Goal: Task Accomplishment & Management: Manage account settings

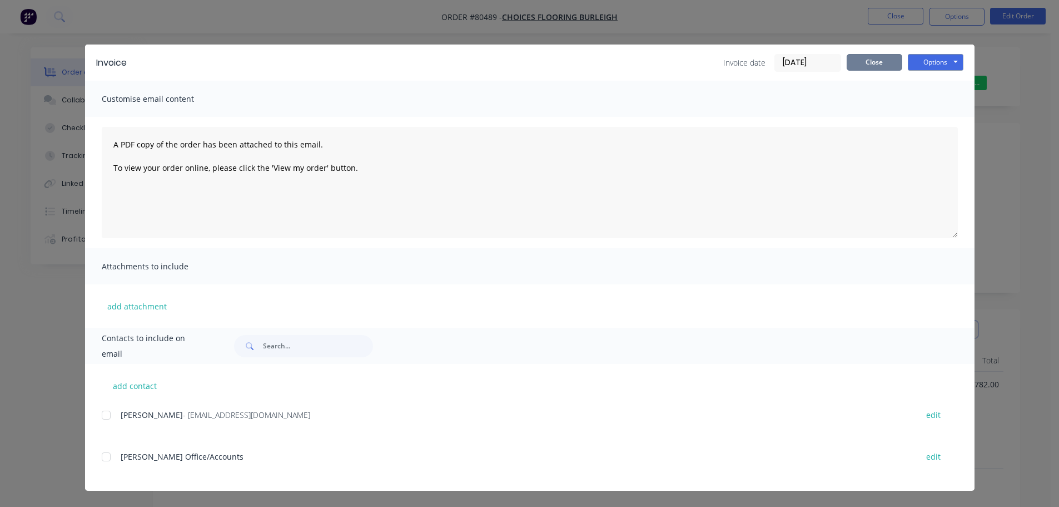
click at [864, 61] on button "Close" at bounding box center [875, 62] width 56 height 17
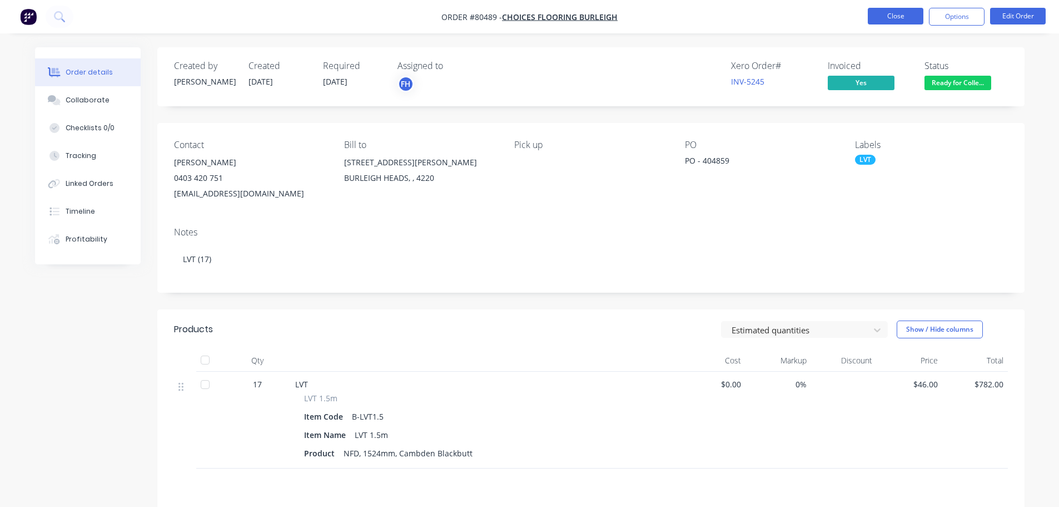
click at [894, 21] on button "Close" at bounding box center [896, 16] width 56 height 17
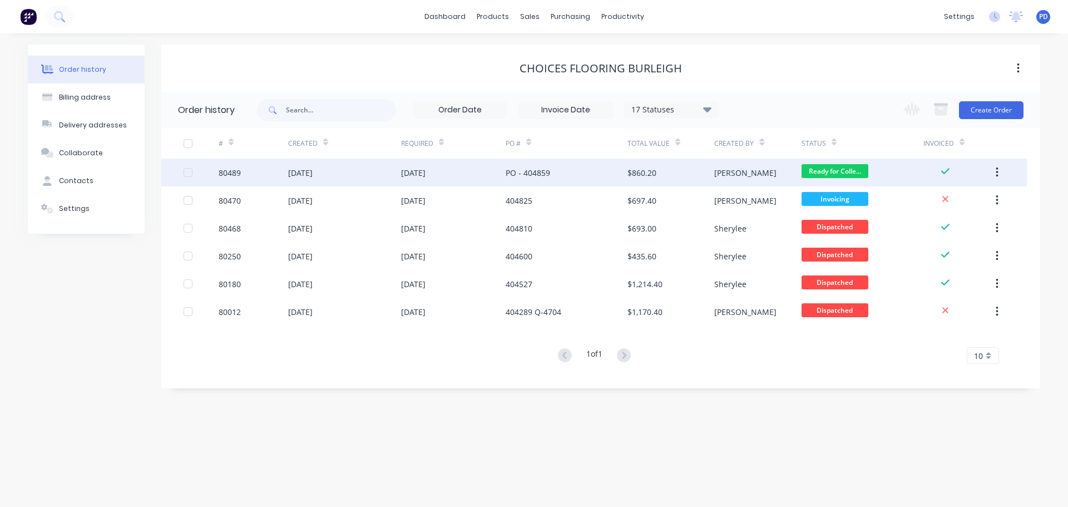
click at [538, 172] on div "PO - 404859" at bounding box center [527, 173] width 44 height 12
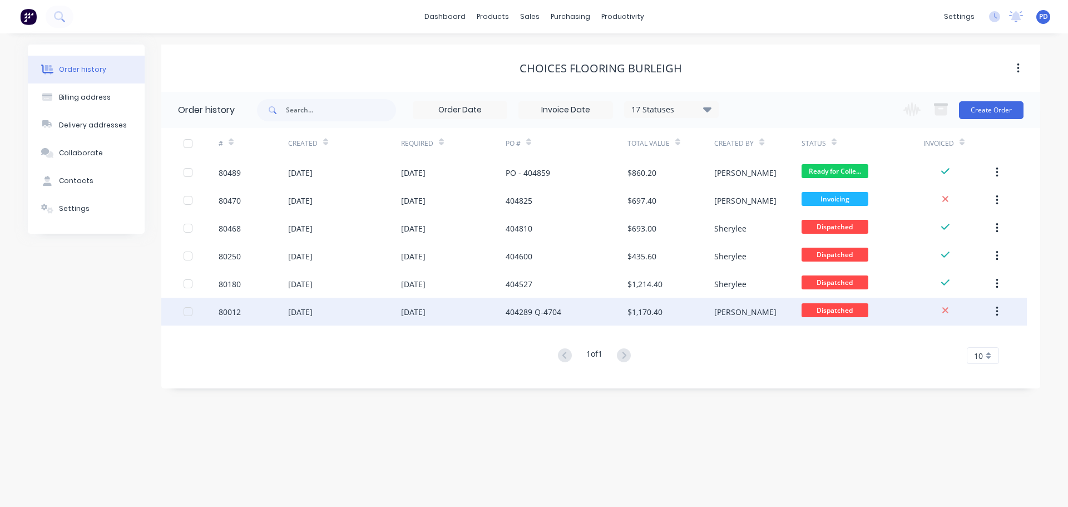
click at [523, 314] on div "404289 Q-4704" at bounding box center [533, 312] width 56 height 12
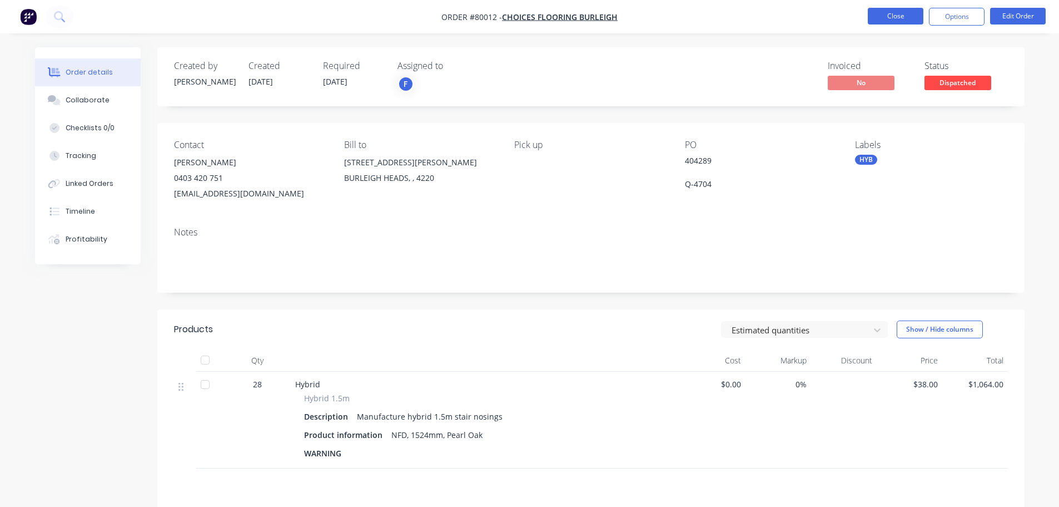
click at [898, 12] on button "Close" at bounding box center [896, 16] width 56 height 17
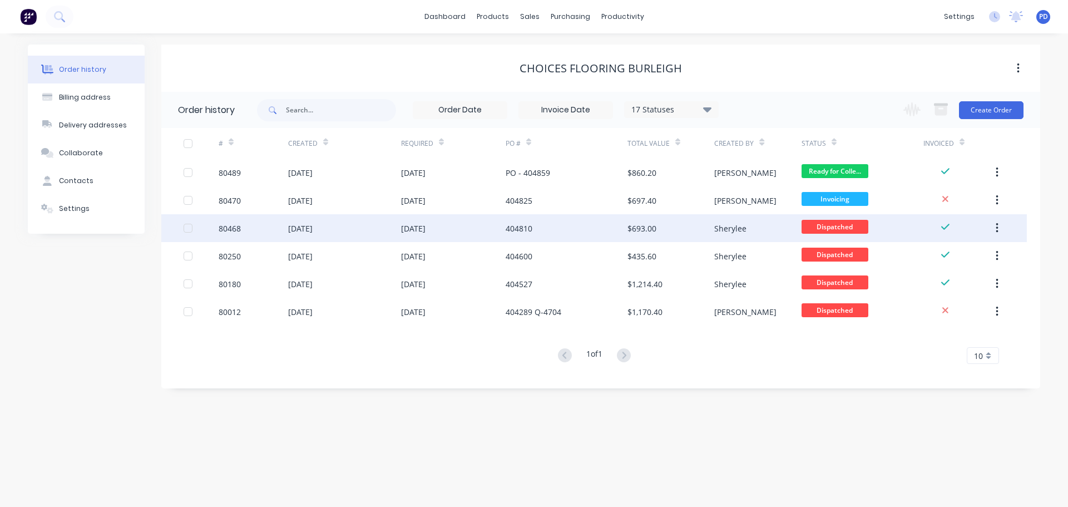
click at [302, 231] on div "[DATE]" at bounding box center [300, 228] width 24 height 12
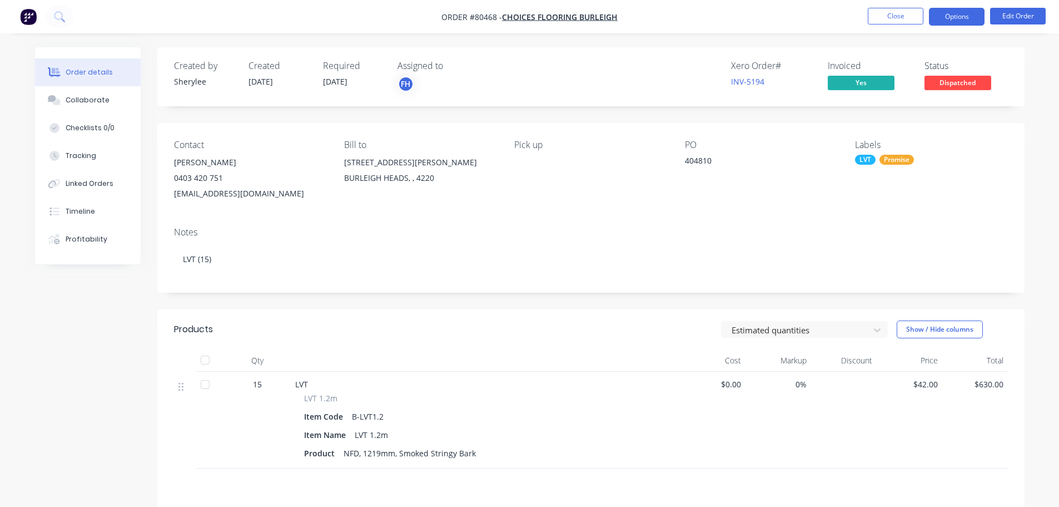
click at [960, 13] on button "Options" at bounding box center [957, 17] width 56 height 18
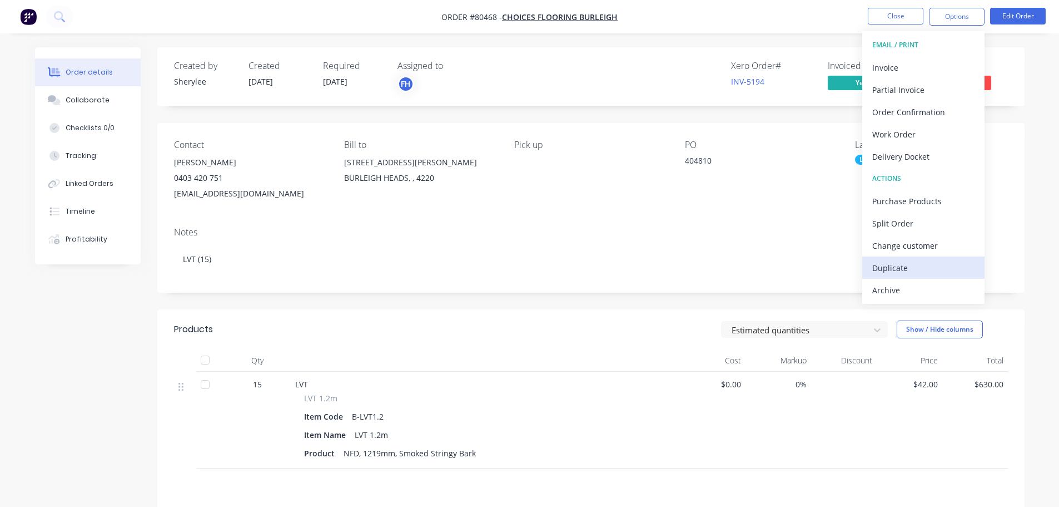
click at [895, 269] on div "Duplicate" at bounding box center [923, 268] width 102 height 16
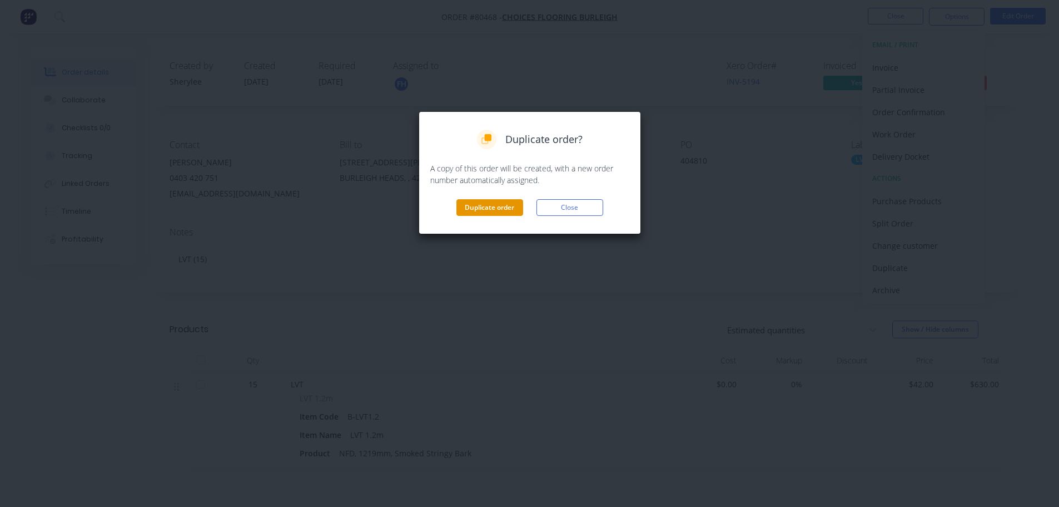
drag, startPoint x: 477, startPoint y: 207, endPoint x: 916, endPoint y: 4, distance: 483.6
click at [479, 206] on button "Duplicate order" at bounding box center [489, 207] width 67 height 17
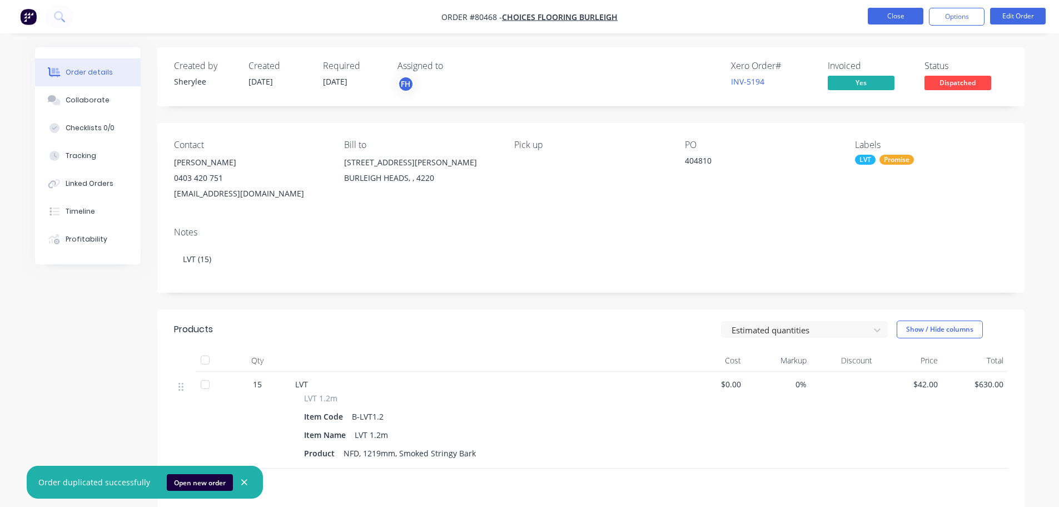
click at [890, 18] on button "Close" at bounding box center [896, 16] width 56 height 17
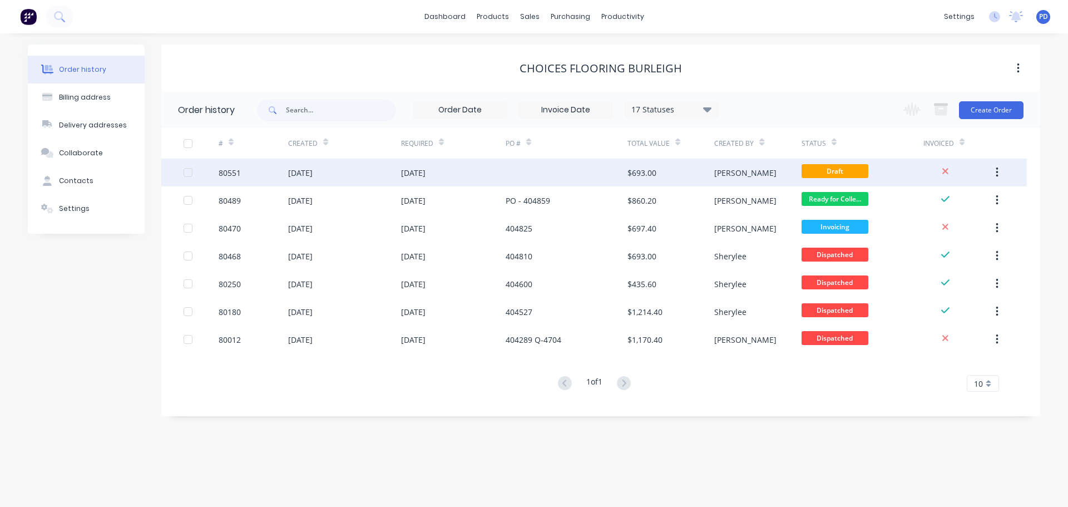
click at [317, 179] on div "[DATE]" at bounding box center [344, 172] width 113 height 28
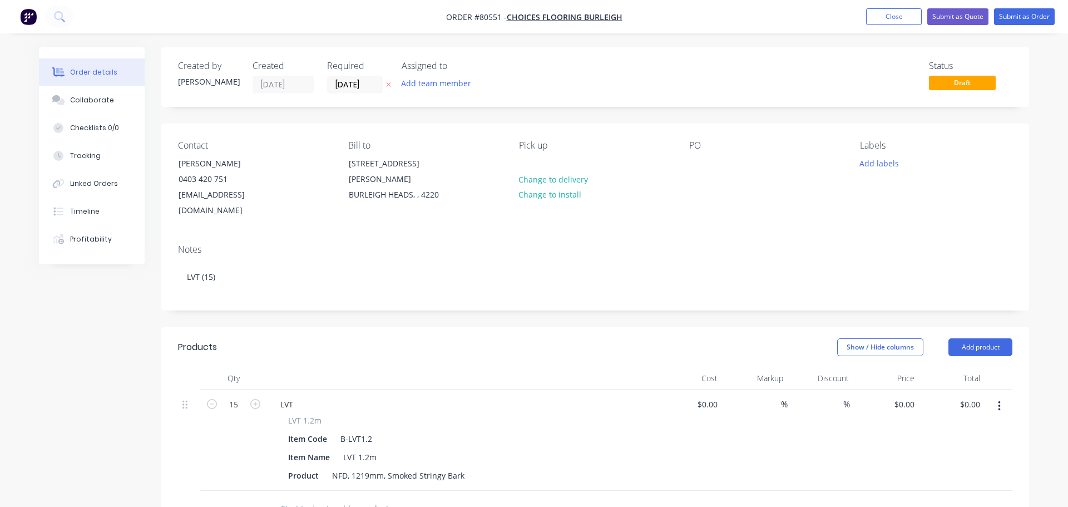
type input "$42.00"
type input "$630.00"
click at [359, 90] on input "[DATE]" at bounding box center [351, 84] width 54 height 17
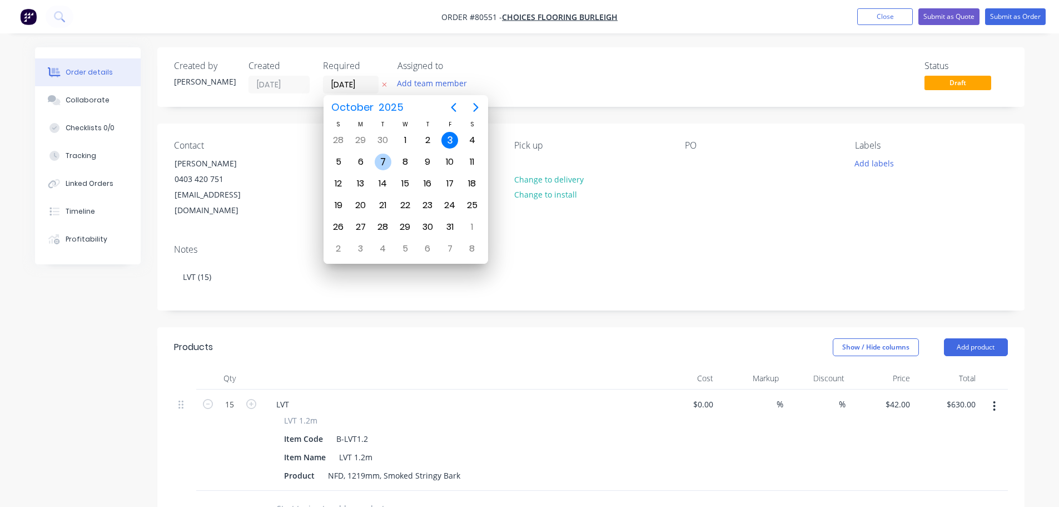
click at [376, 165] on div "7" at bounding box center [383, 161] width 17 height 17
type input "[DATE]"
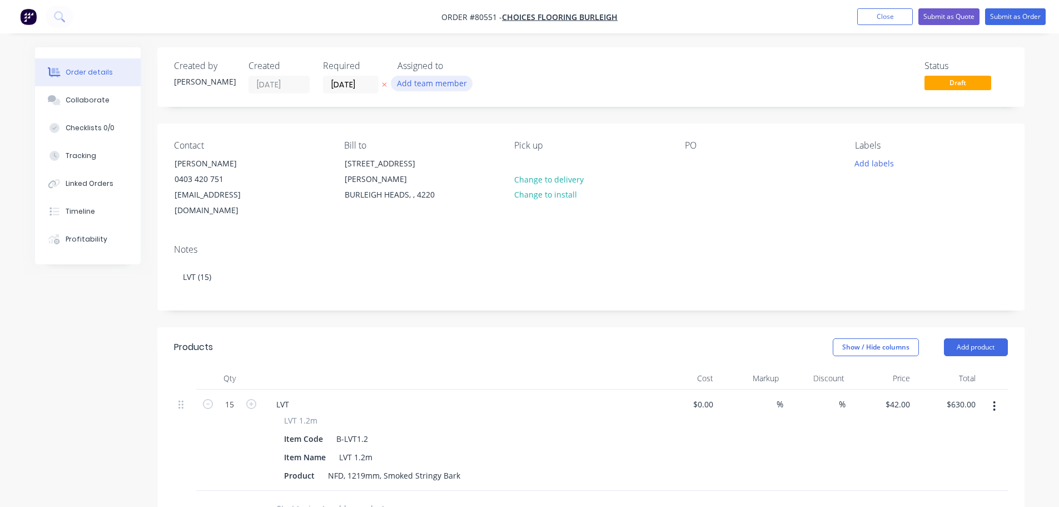
click at [412, 87] on button "Add team member" at bounding box center [432, 83] width 82 height 15
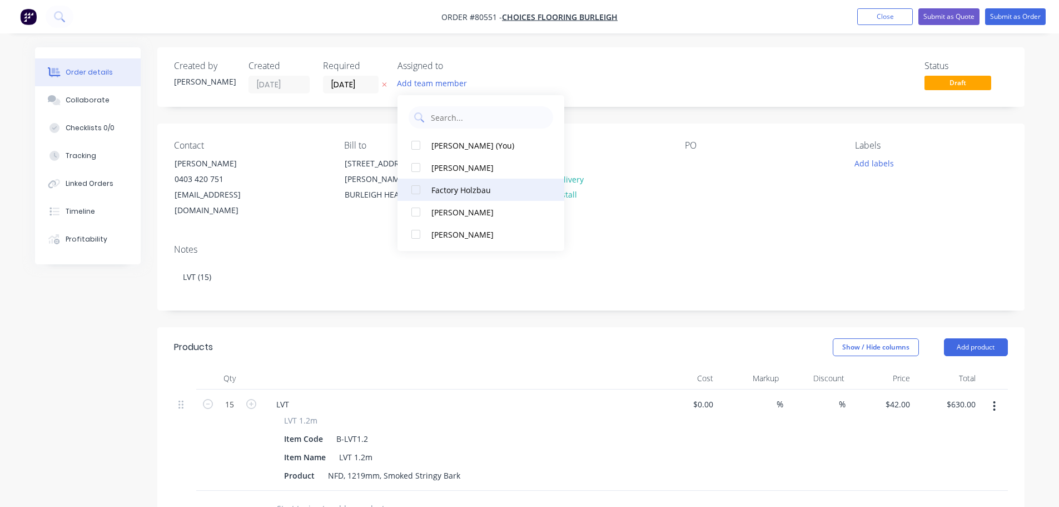
click at [414, 192] on div at bounding box center [416, 189] width 22 height 22
click at [624, 196] on div "Pick up Change to delivery Change to install" at bounding box center [590, 179] width 152 height 78
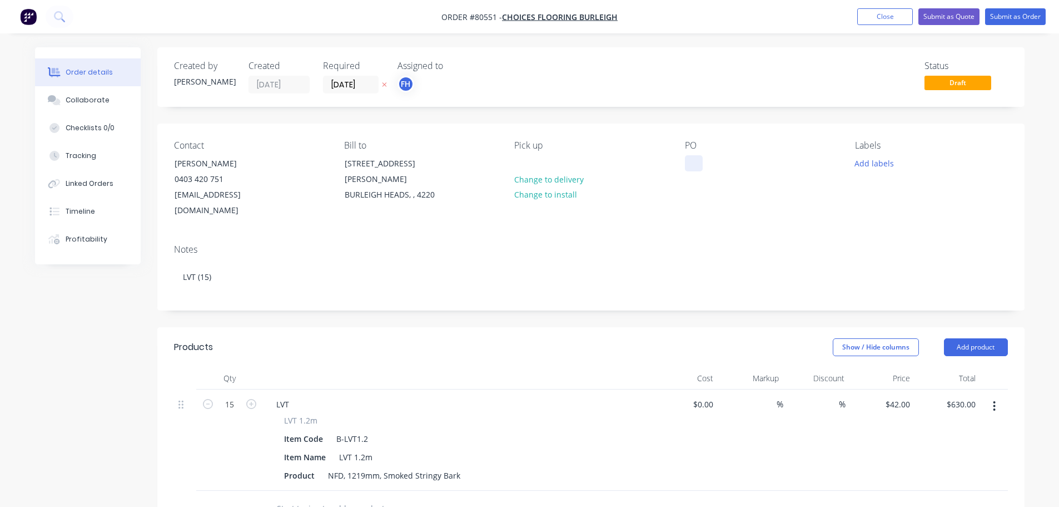
click at [691, 164] on div at bounding box center [694, 163] width 18 height 16
click at [870, 158] on button "Add labels" at bounding box center [874, 162] width 51 height 15
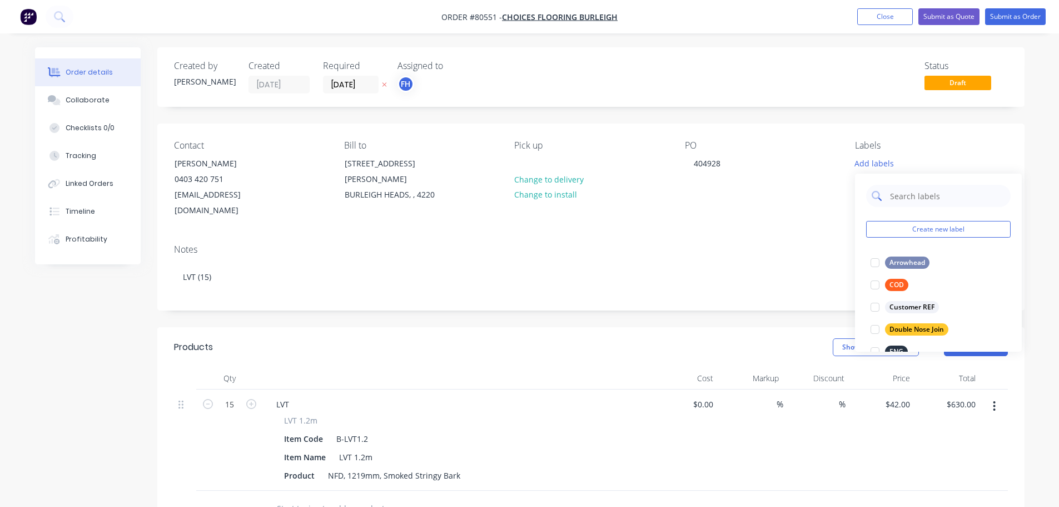
click at [914, 195] on input "text" at bounding box center [947, 196] width 116 height 22
type input "lvt"
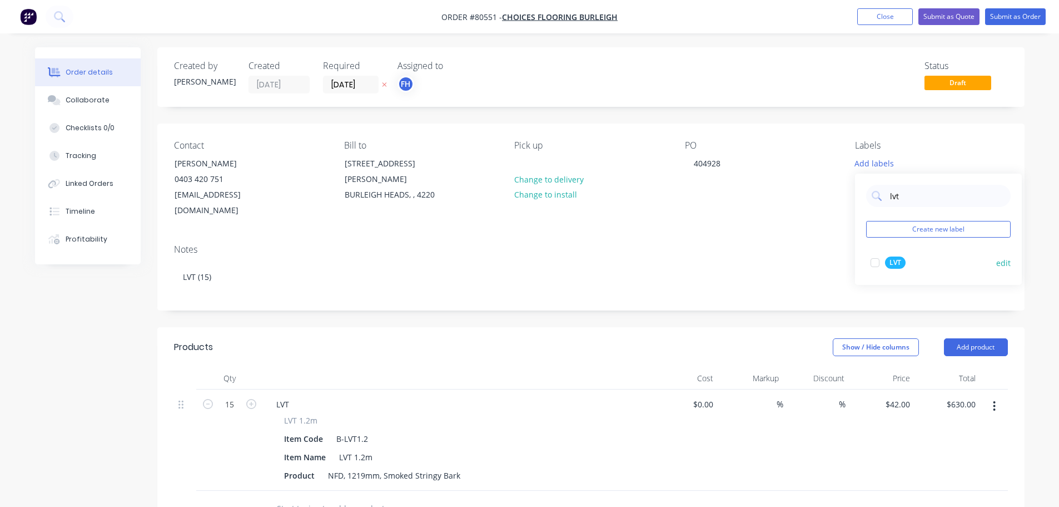
click at [875, 261] on div at bounding box center [875, 262] width 22 height 22
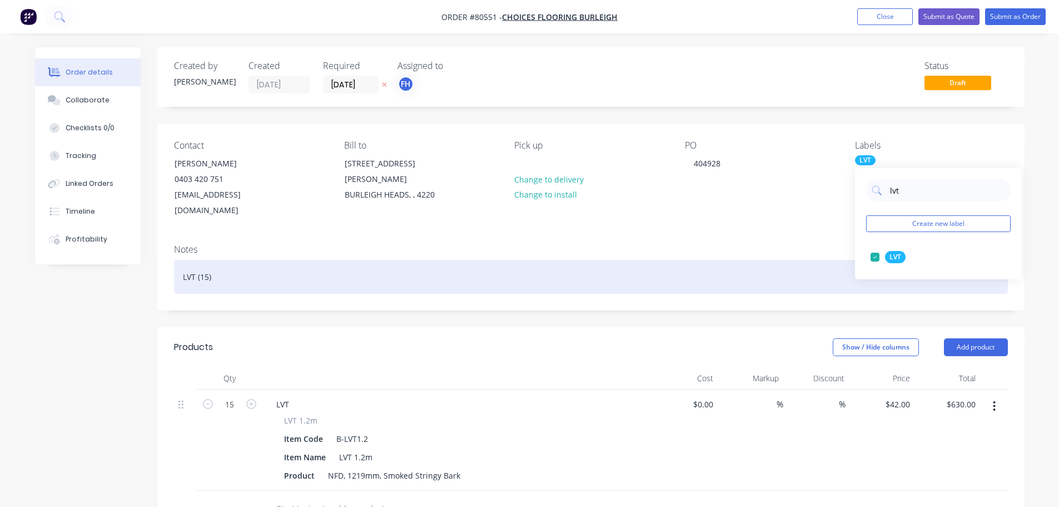
drag, startPoint x: 205, startPoint y: 262, endPoint x: 214, endPoint y: 260, distance: 9.9
click at [208, 261] on div "LVT (15)" at bounding box center [591, 277] width 834 height 34
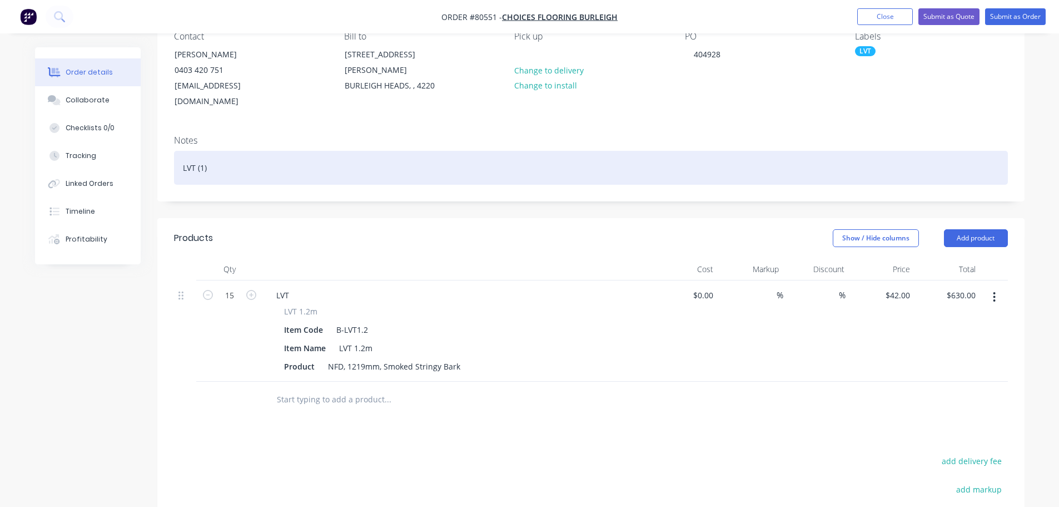
scroll to position [111, 0]
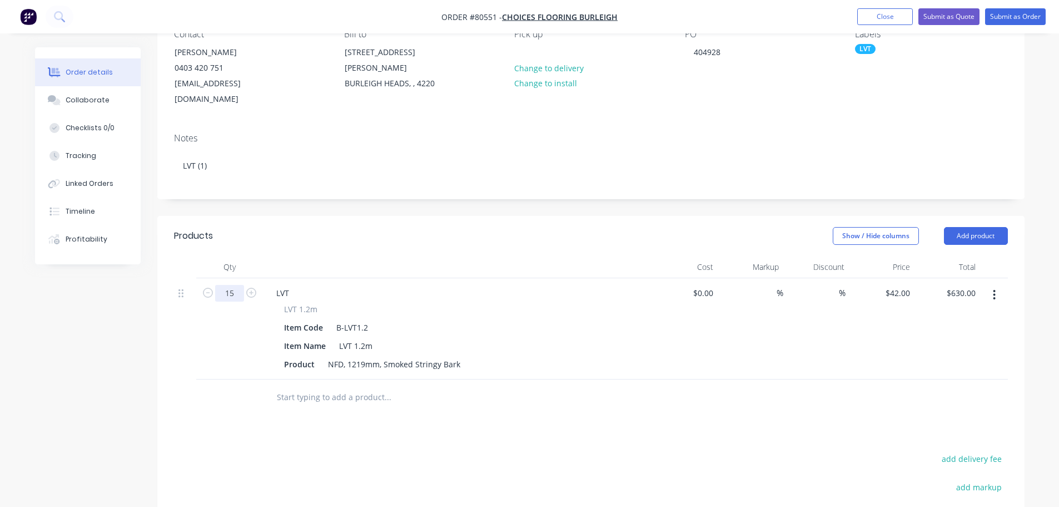
click at [231, 285] on input "15" at bounding box center [229, 293] width 29 height 17
type input "1"
type input "$42.00"
drag, startPoint x: 413, startPoint y: 370, endPoint x: 369, endPoint y: 370, distance: 43.4
click at [413, 386] on input "text" at bounding box center [387, 397] width 222 height 22
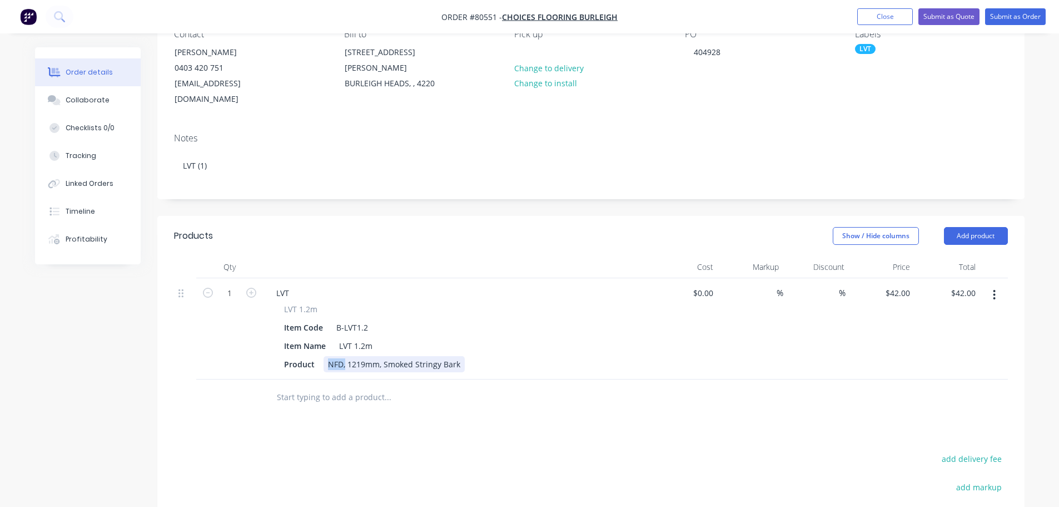
drag, startPoint x: 325, startPoint y: 347, endPoint x: 344, endPoint y: 344, distance: 19.8
click at [344, 356] on div "NFD, 1219mm, Smoked Stringy Bark" at bounding box center [394, 364] width 141 height 16
drag, startPoint x: 414, startPoint y: 347, endPoint x: 490, endPoint y: 345, distance: 75.6
click at [490, 356] on div "Loose board, 1219mm, Smoked Stringy Bark" at bounding box center [409, 364] width 171 height 16
click at [354, 389] on input "text" at bounding box center [387, 397] width 222 height 22
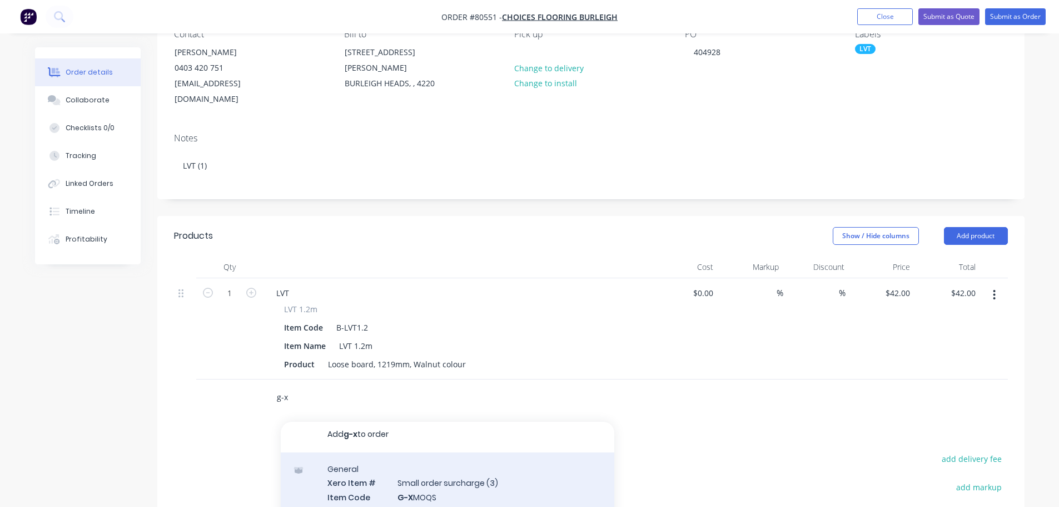
scroll to position [6, 0]
type input "g-x"
click at [386, 497] on div "General Xero Item # Small order surcharge (3) Item Code G-X MOQS Item Name Smal…" at bounding box center [448, 516] width 334 height 130
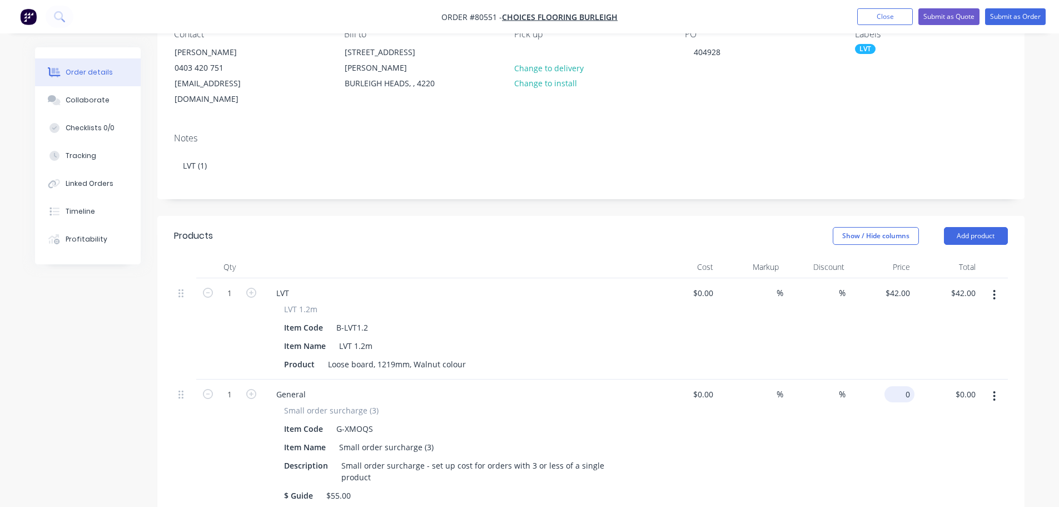
click at [898, 386] on div "0 $0.00" at bounding box center [900, 394] width 30 height 16
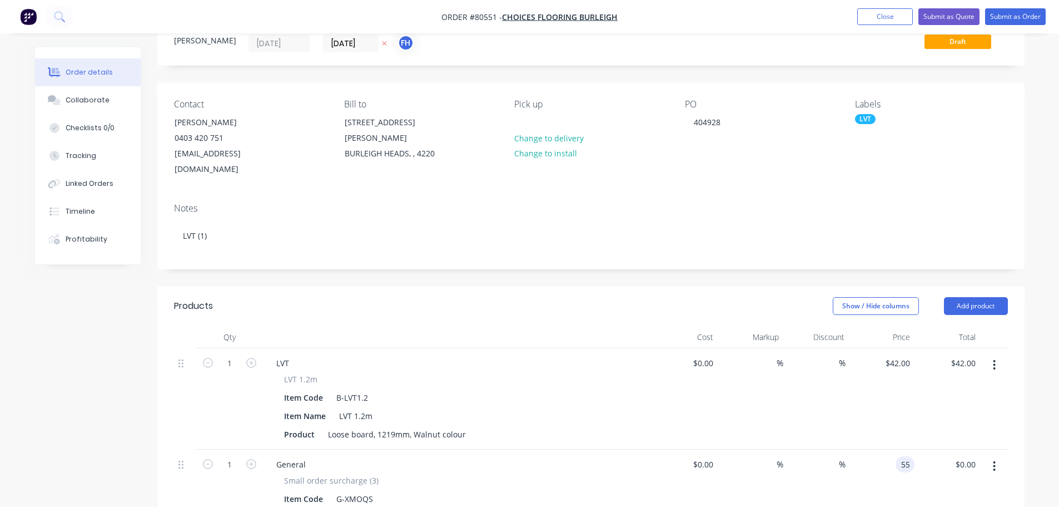
scroll to position [0, 0]
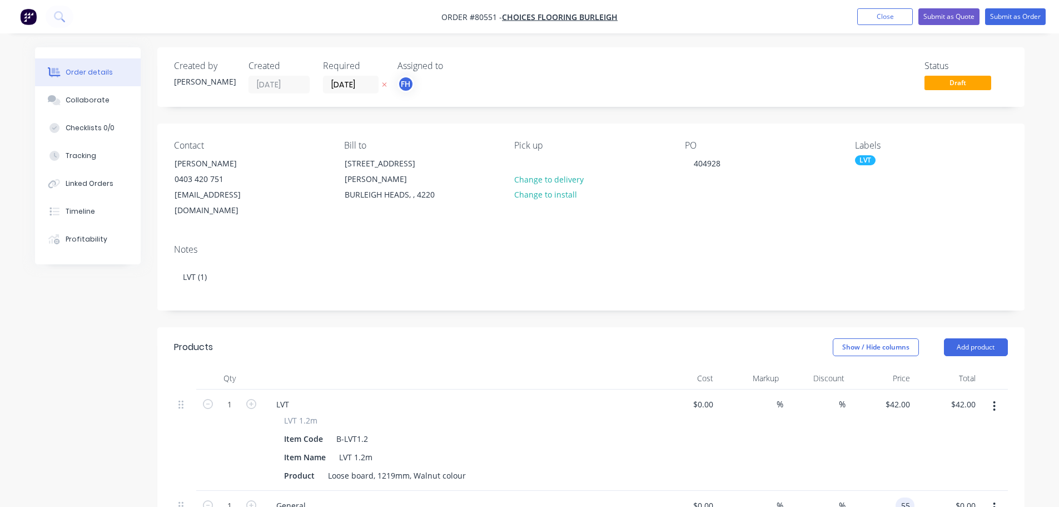
type input "$55.00"
click at [867, 150] on div "Labels" at bounding box center [931, 145] width 152 height 11
click at [870, 163] on div "LVT" at bounding box center [865, 160] width 21 height 10
drag, startPoint x: 920, startPoint y: 190, endPoint x: 832, endPoint y: 188, distance: 88.4
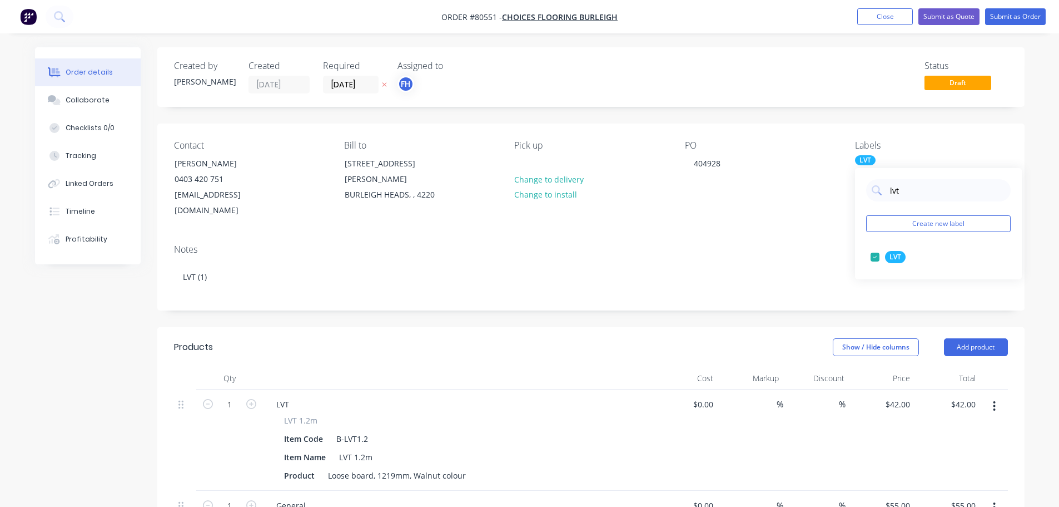
click at [832, 188] on body "Order #80551 - Choices Flooring Burleigh Add product Close Submit as Quote Subm…" at bounding box center [529, 470] width 1059 height 941
drag, startPoint x: 909, startPoint y: 188, endPoint x: 866, endPoint y: 188, distance: 42.8
click at [866, 188] on div "lvt Create new label LVT edit" at bounding box center [938, 223] width 167 height 111
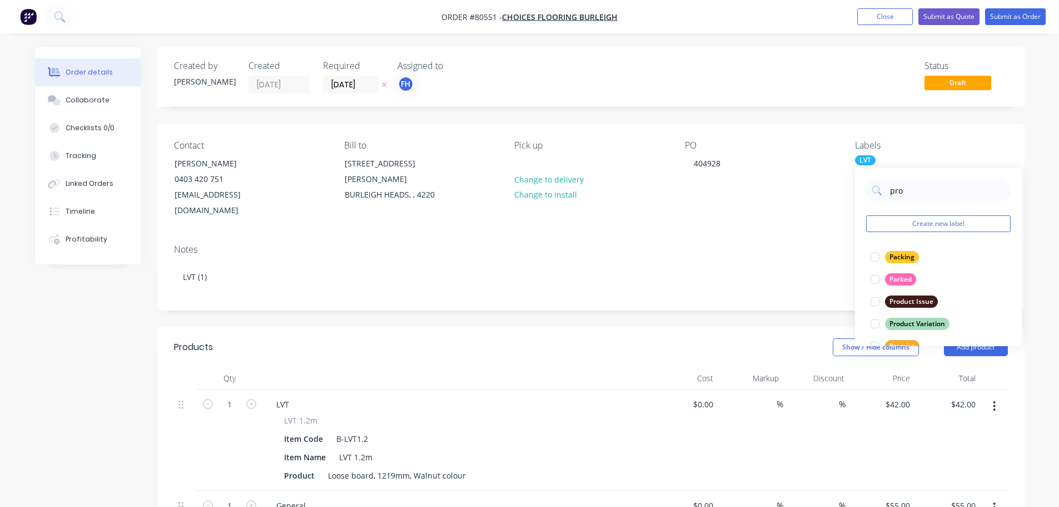
type input "prom"
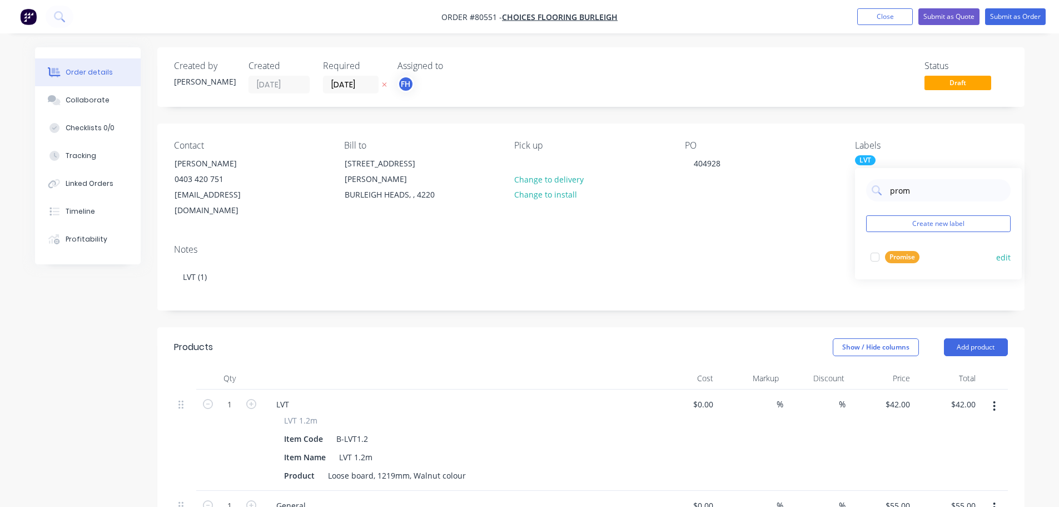
click at [878, 258] on div at bounding box center [875, 257] width 22 height 22
click at [1002, 16] on button "Submit as Order" at bounding box center [1015, 16] width 61 height 17
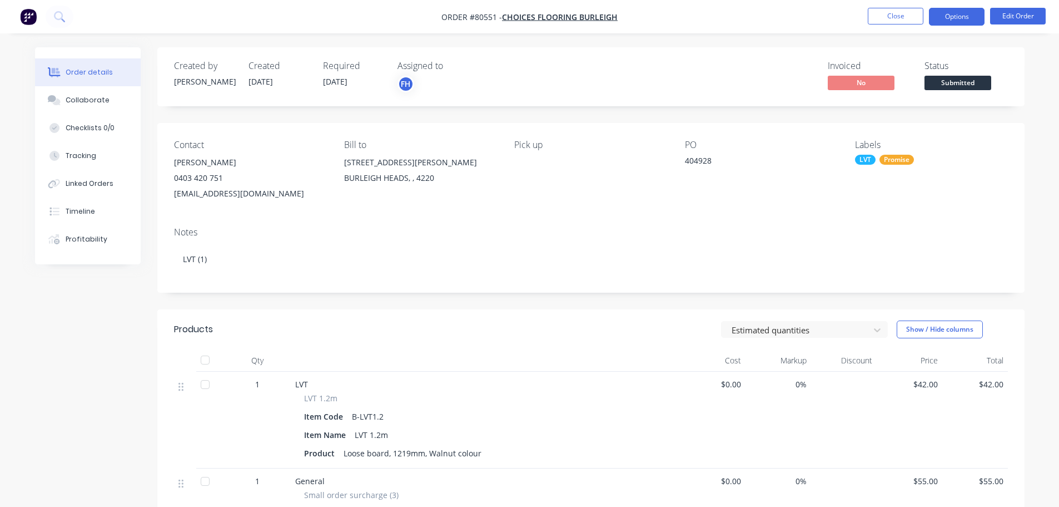
click at [956, 17] on button "Options" at bounding box center [957, 17] width 56 height 18
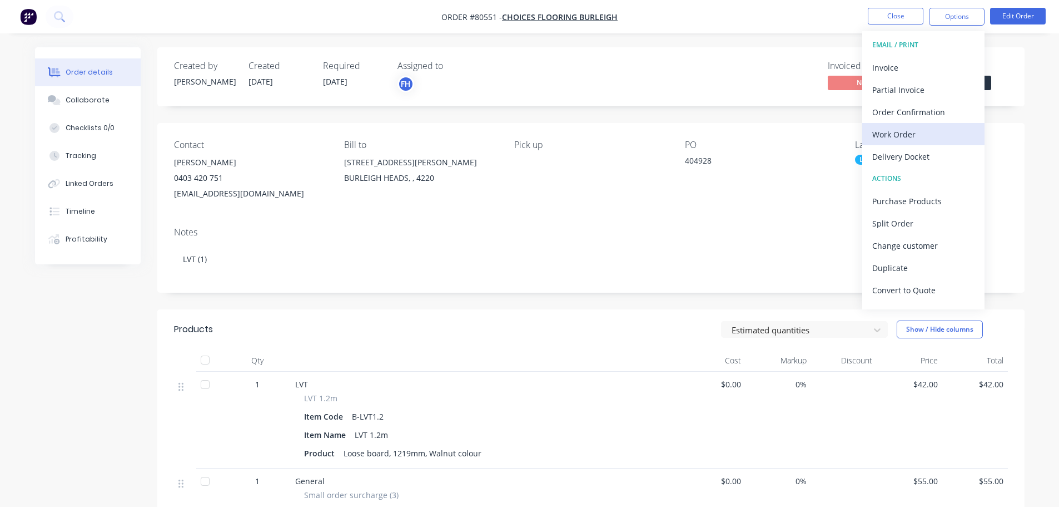
click at [911, 139] on div "Work Order" at bounding box center [923, 134] width 102 height 16
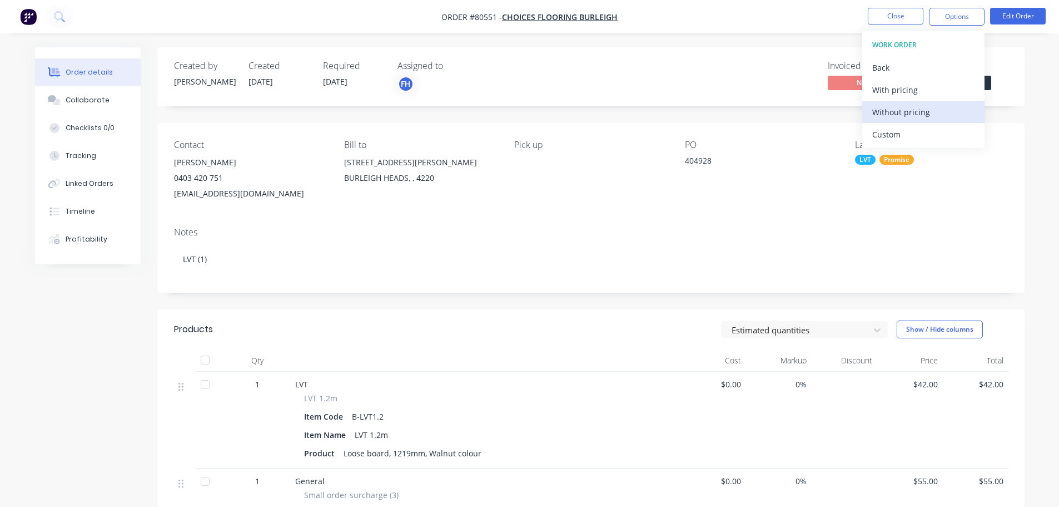
click at [900, 117] on div "Without pricing" at bounding box center [923, 112] width 102 height 16
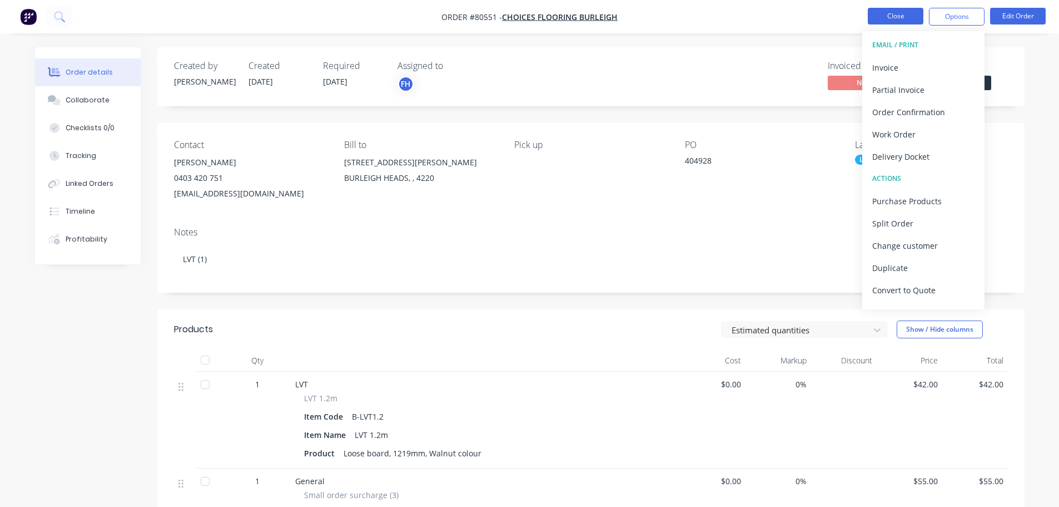
click at [896, 18] on button "Close" at bounding box center [896, 16] width 56 height 17
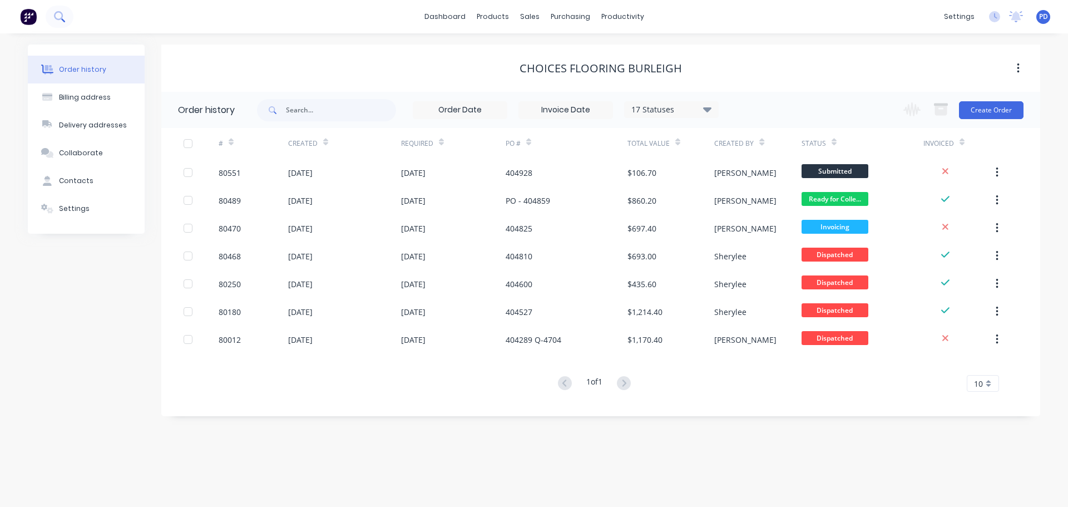
click at [60, 14] on icon at bounding box center [59, 16] width 11 height 11
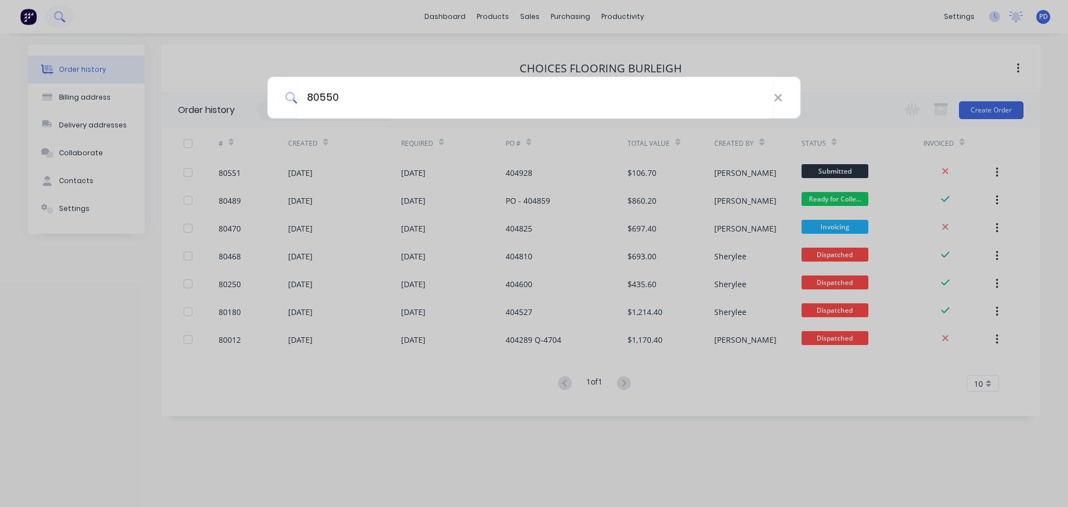
type input "80550"
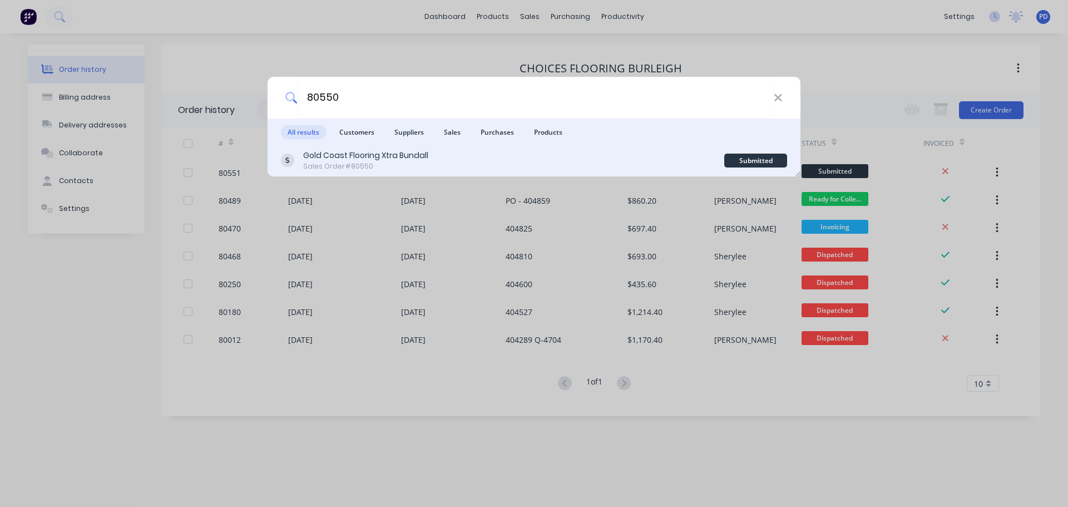
click at [323, 153] on div "Gold Coast Flooring Xtra Bundall" at bounding box center [365, 156] width 125 height 12
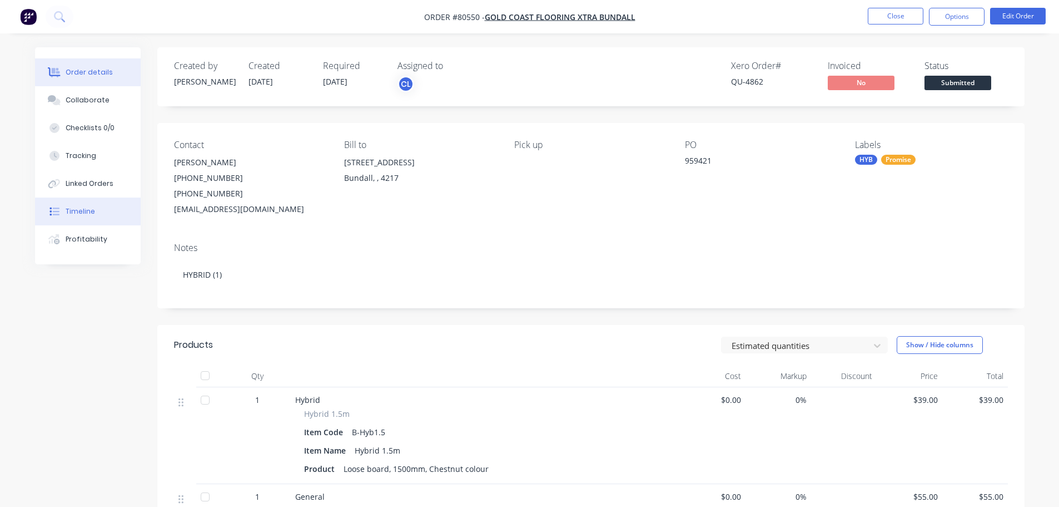
click at [73, 204] on button "Timeline" at bounding box center [88, 211] width 106 height 28
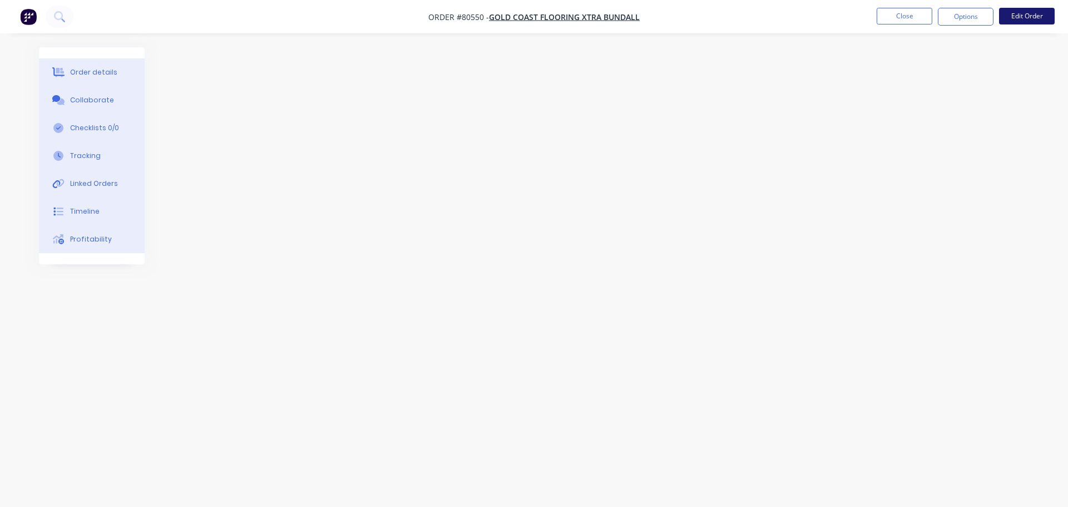
click at [1031, 19] on button "Edit Order" at bounding box center [1027, 16] width 56 height 17
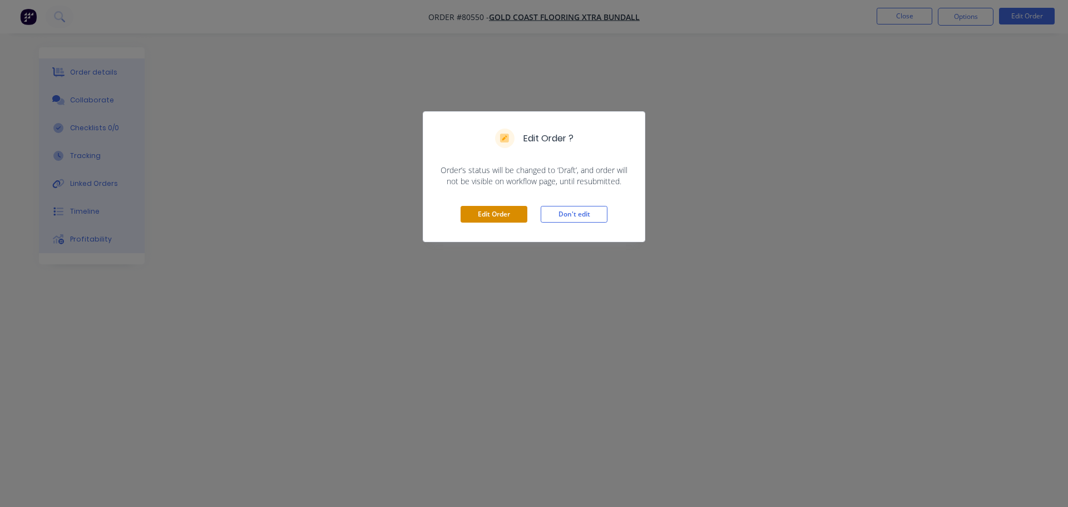
click at [511, 217] on button "Edit Order" at bounding box center [493, 214] width 67 height 17
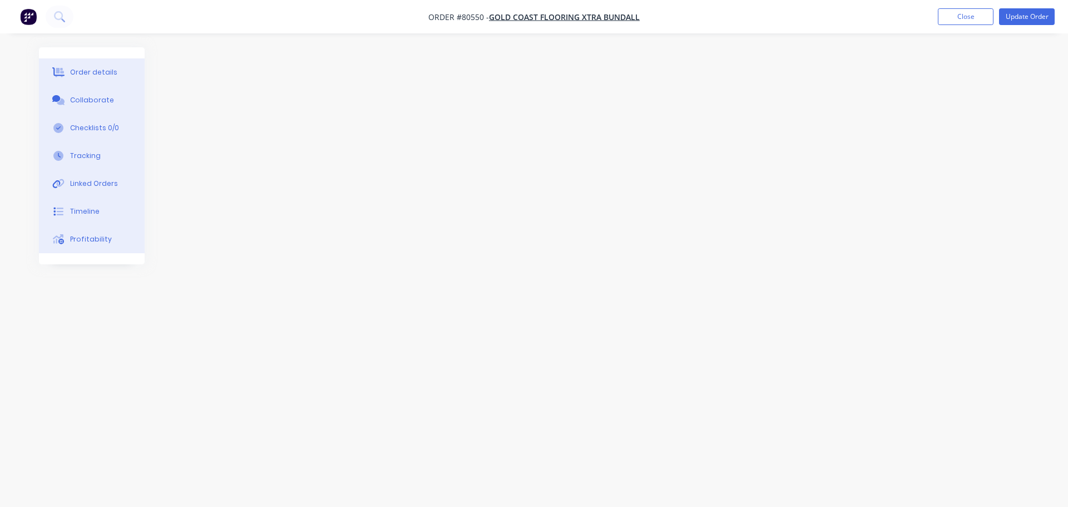
click at [93, 72] on div "Order details" at bounding box center [93, 72] width 47 height 10
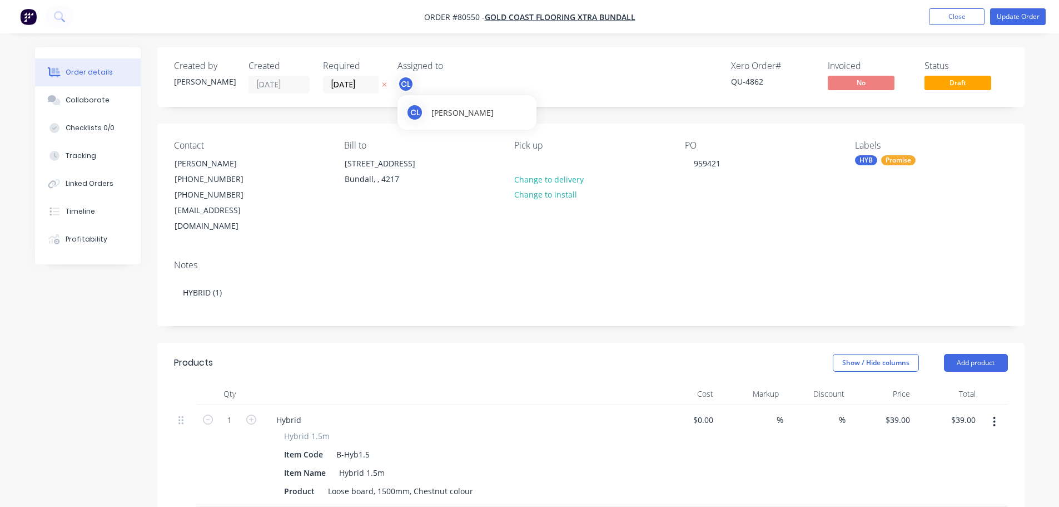
click at [408, 78] on div "CL" at bounding box center [406, 84] width 17 height 17
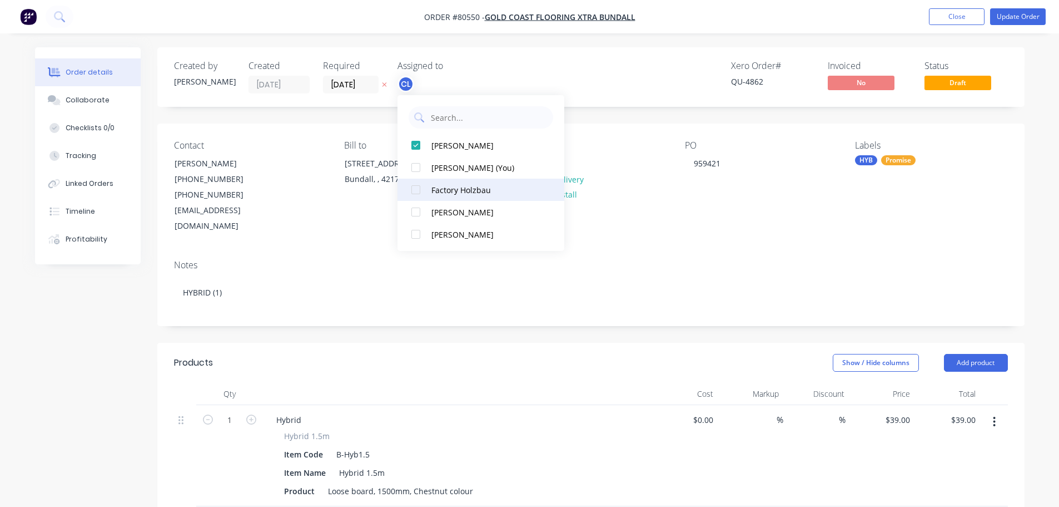
click at [417, 189] on div at bounding box center [416, 189] width 22 height 22
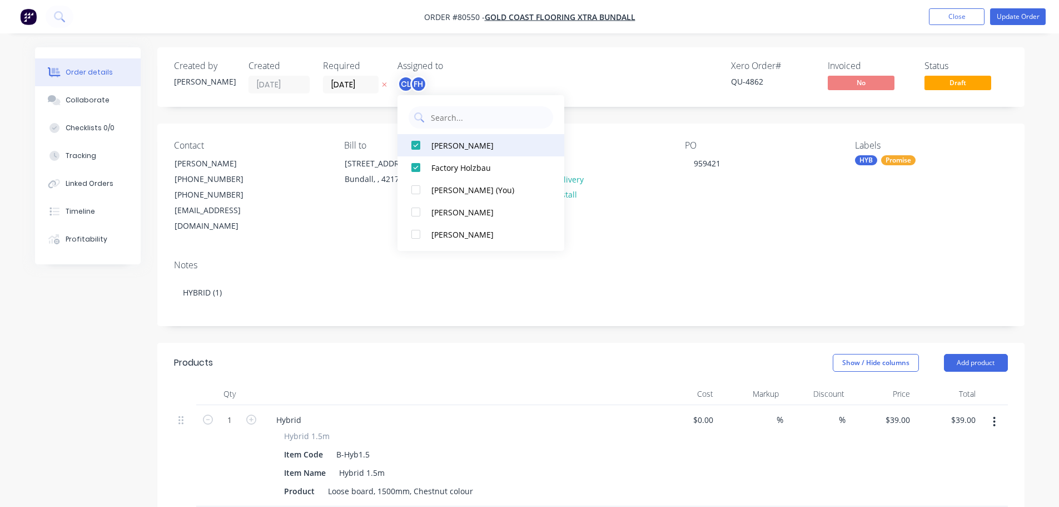
click at [415, 145] on div at bounding box center [416, 145] width 22 height 22
click at [1014, 21] on button "Update Order" at bounding box center [1018, 16] width 56 height 17
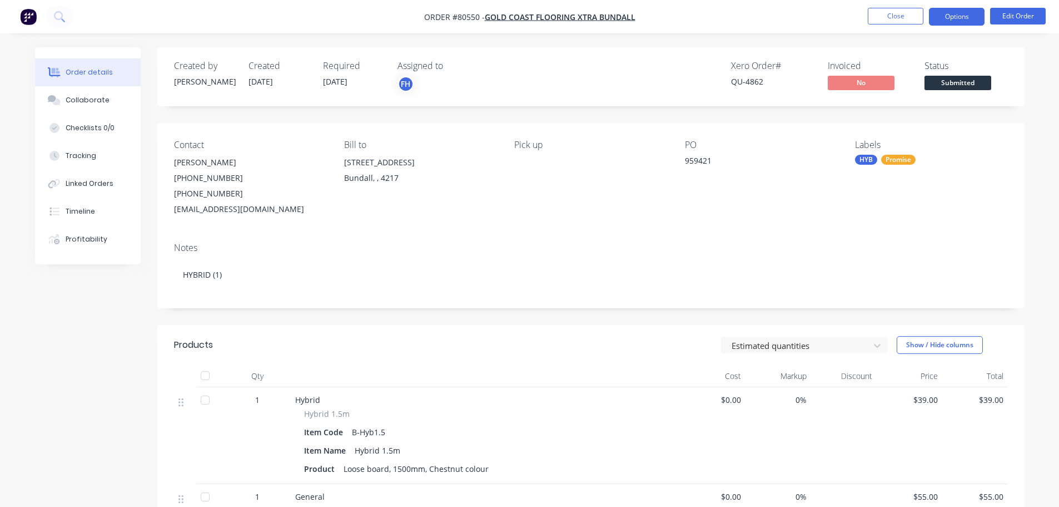
click at [950, 19] on button "Options" at bounding box center [957, 17] width 56 height 18
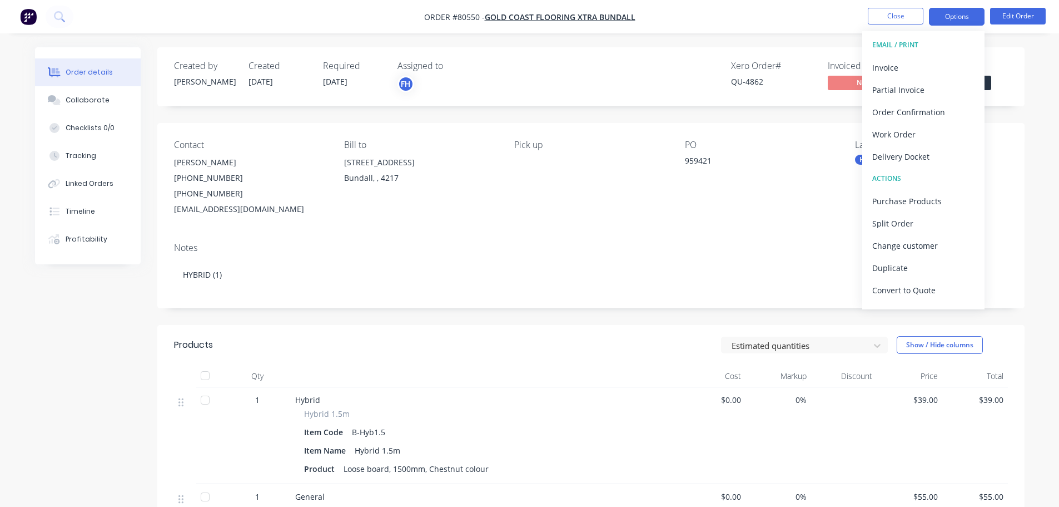
click at [959, 17] on button "Options" at bounding box center [957, 17] width 56 height 18
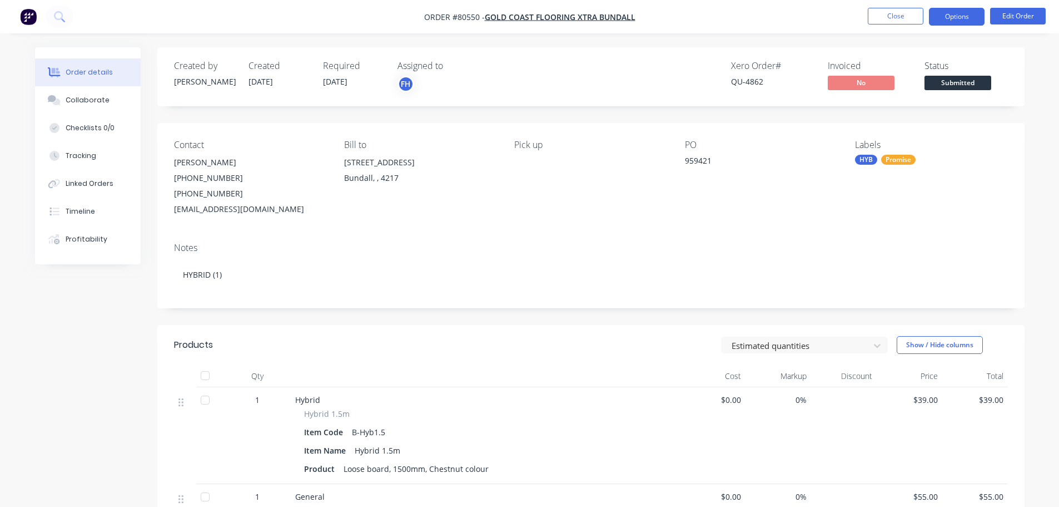
click at [959, 13] on button "Options" at bounding box center [957, 17] width 56 height 18
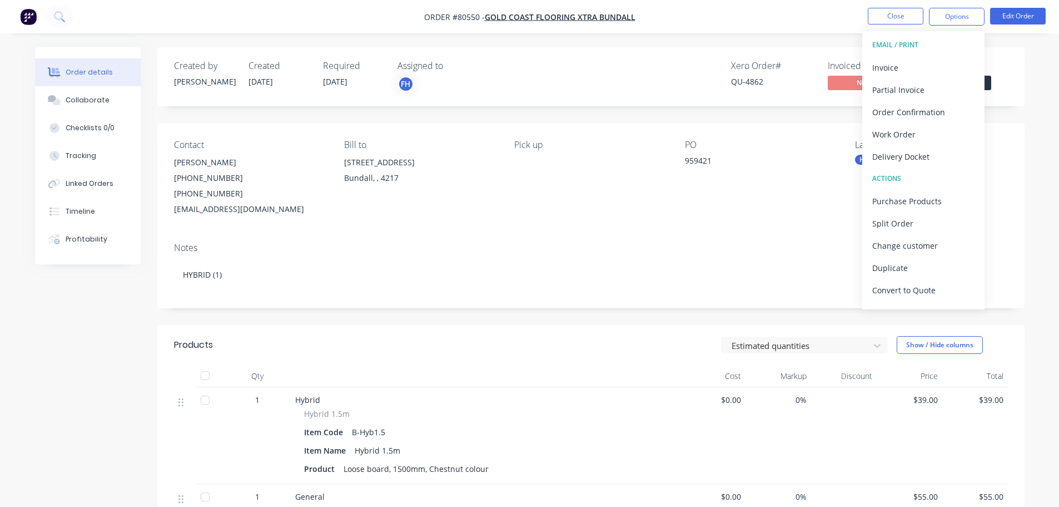
click at [54, 384] on div "Created by [PERSON_NAME] Created [DATE] Required [DATE] Assigned to FH Xero Ord…" at bounding box center [530, 421] width 990 height 749
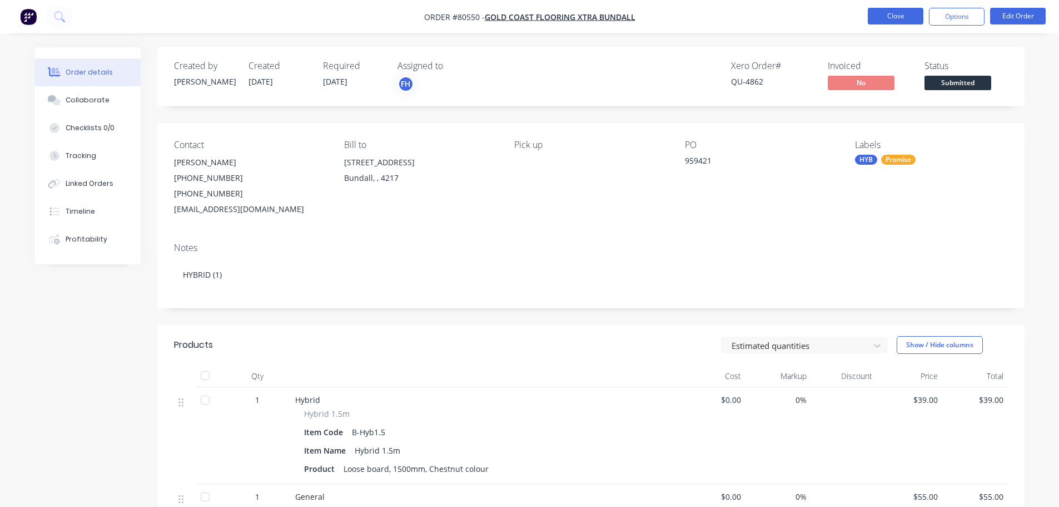
click at [886, 14] on button "Close" at bounding box center [896, 16] width 56 height 17
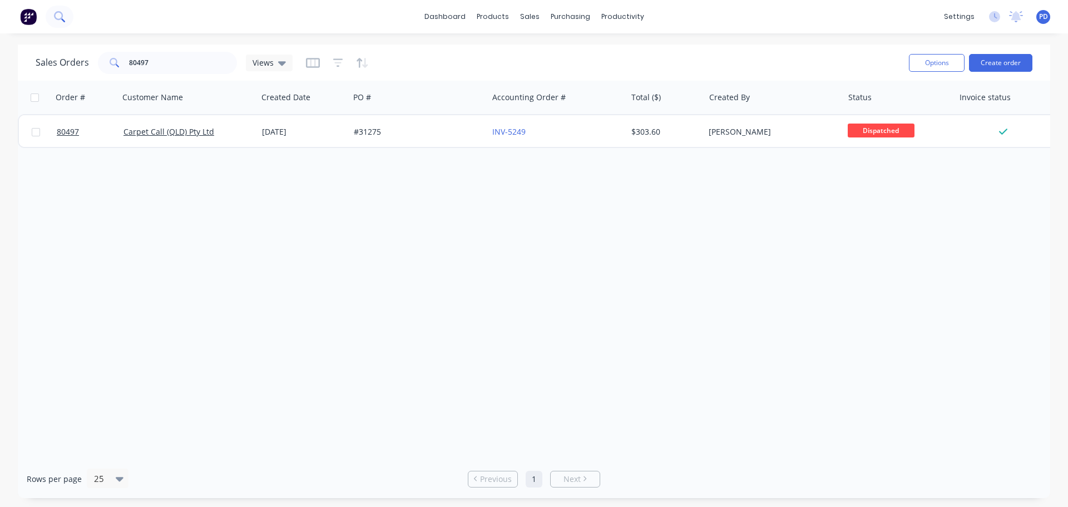
click at [62, 12] on icon at bounding box center [59, 16] width 11 height 11
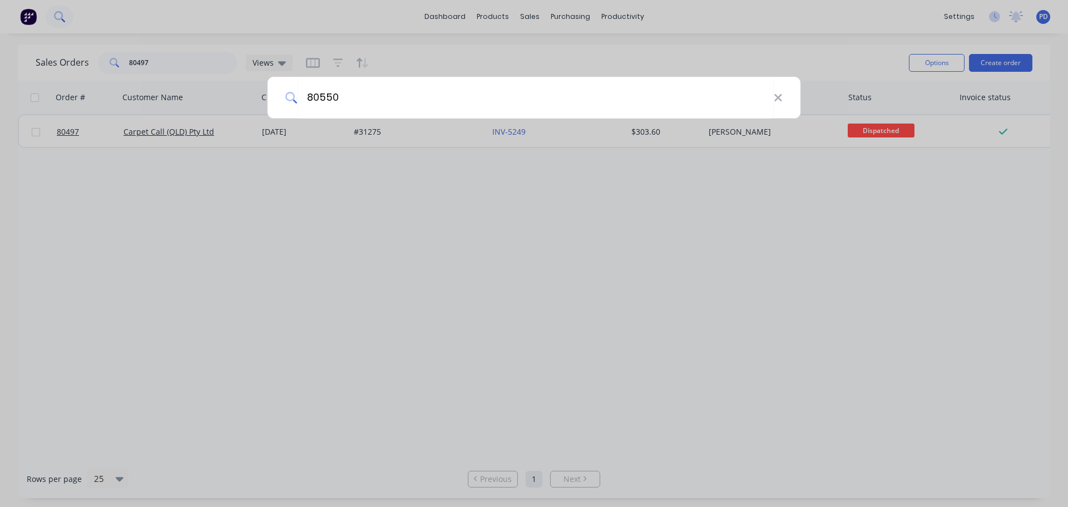
type input "80550"
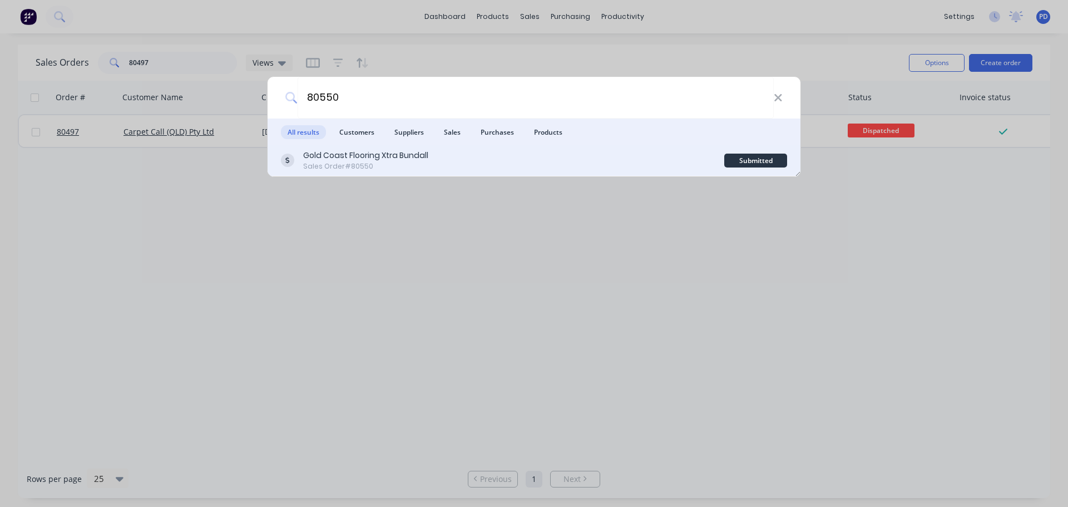
click at [347, 158] on div "Gold Coast Flooring Xtra Bundall" at bounding box center [365, 156] width 125 height 12
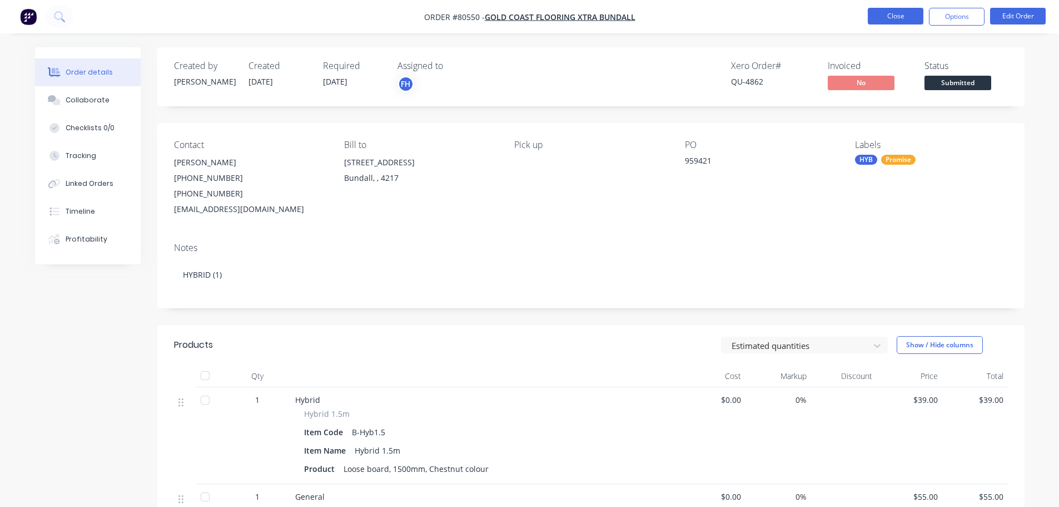
click at [902, 20] on button "Close" at bounding box center [896, 16] width 56 height 17
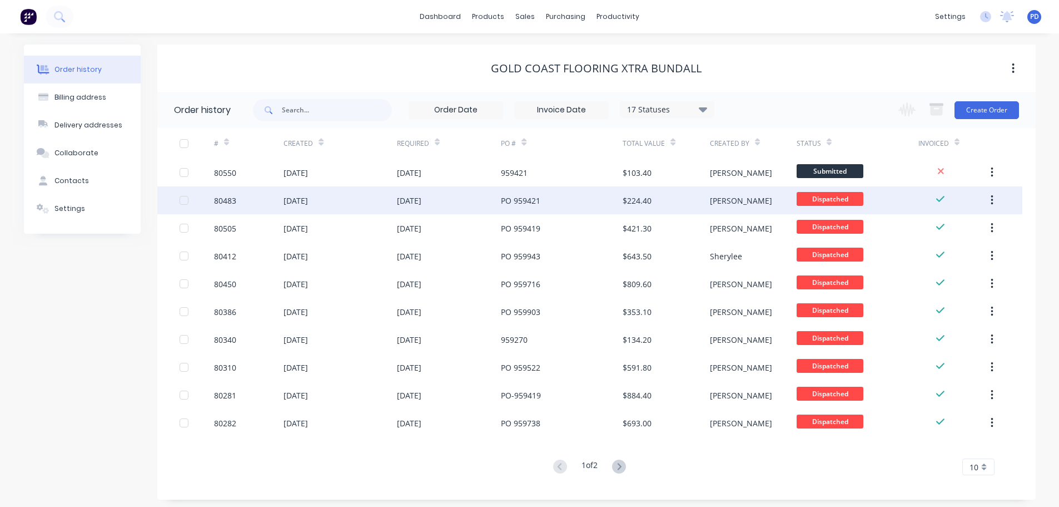
click at [408, 202] on div "[DATE]" at bounding box center [409, 201] width 24 height 12
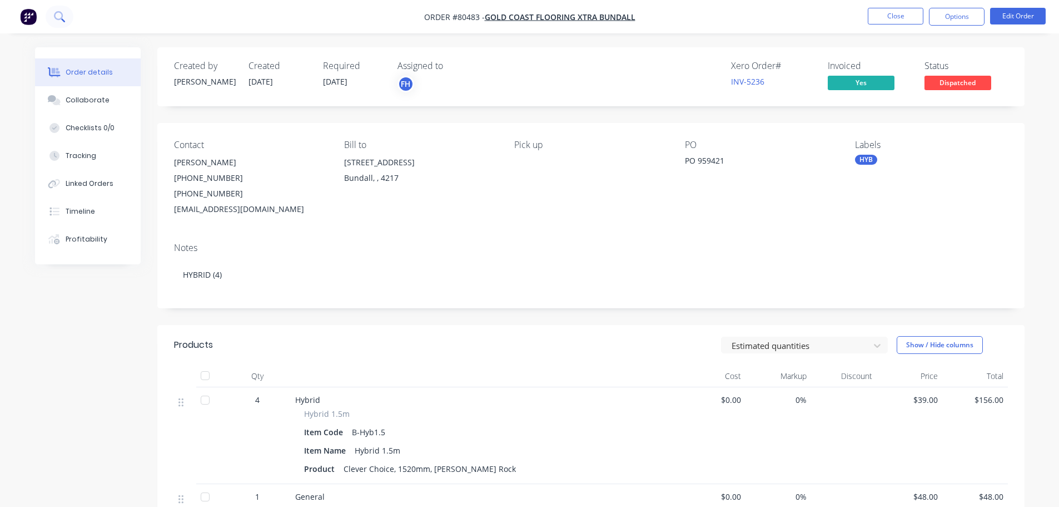
click at [57, 14] on icon at bounding box center [59, 16] width 11 height 11
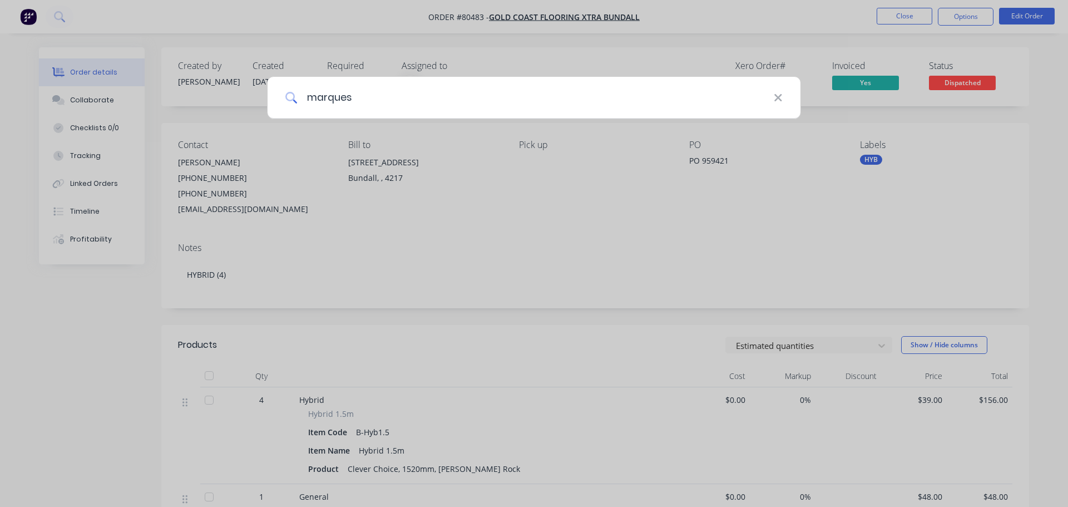
type input "marques"
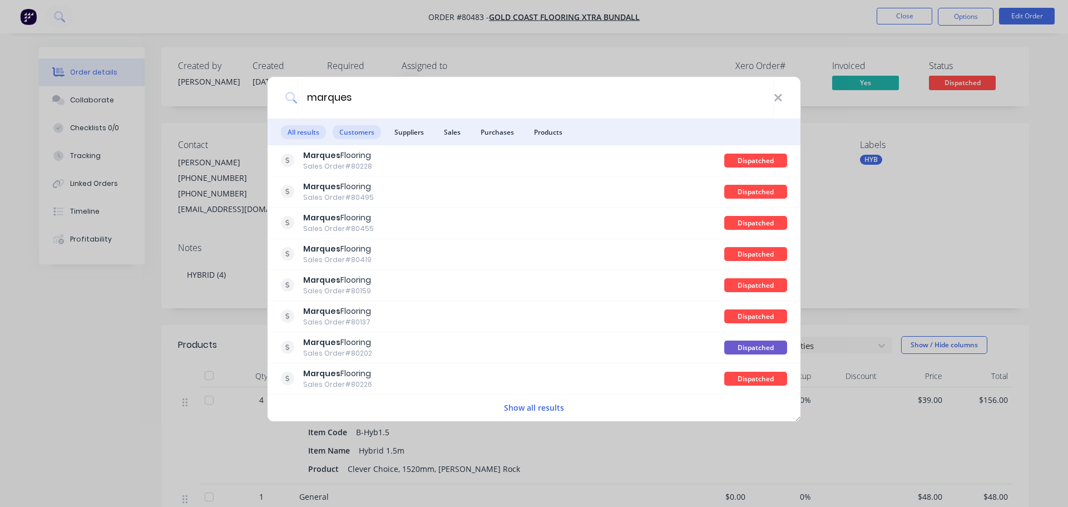
click at [348, 132] on span "Customers" at bounding box center [356, 132] width 48 height 14
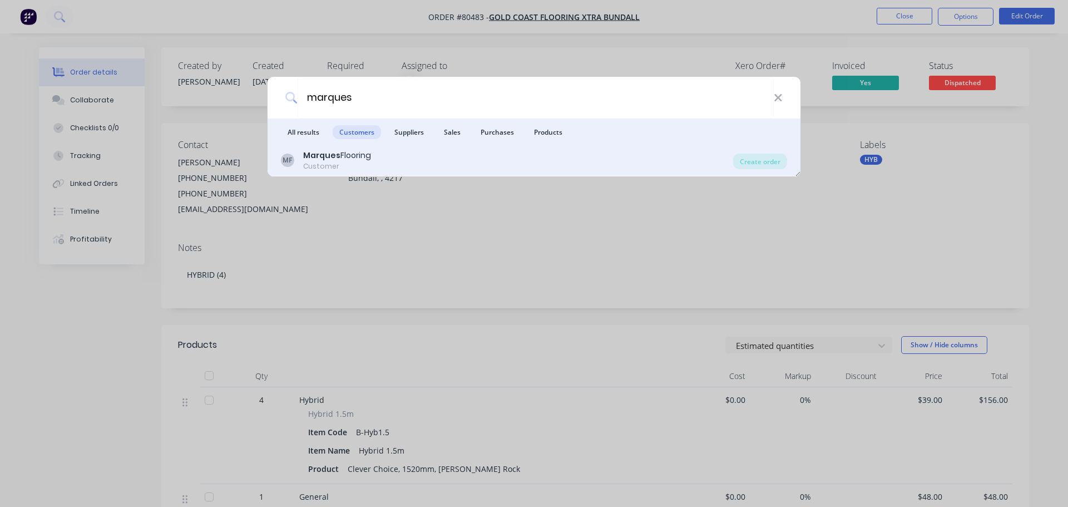
click at [322, 163] on div "Customer" at bounding box center [337, 166] width 68 height 10
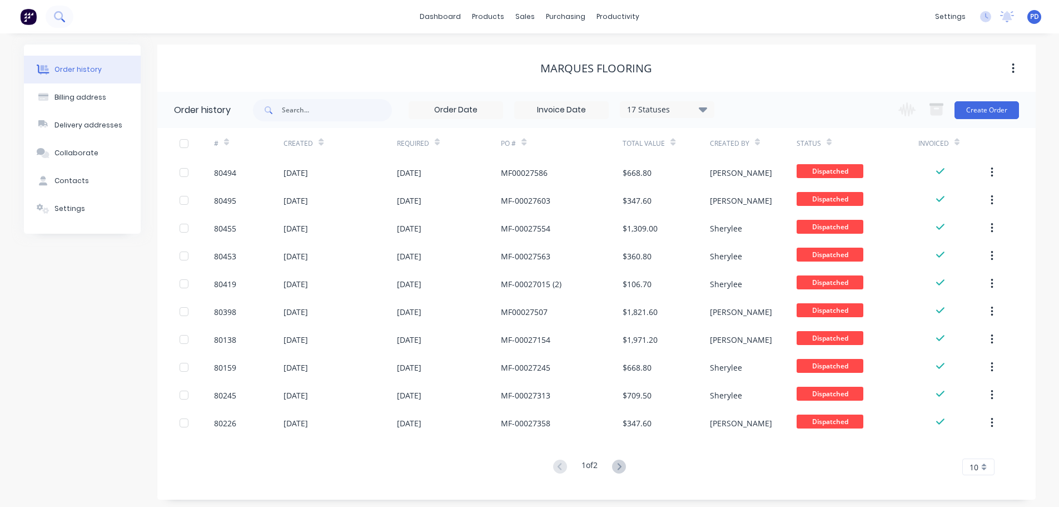
click at [61, 14] on icon at bounding box center [58, 15] width 9 height 9
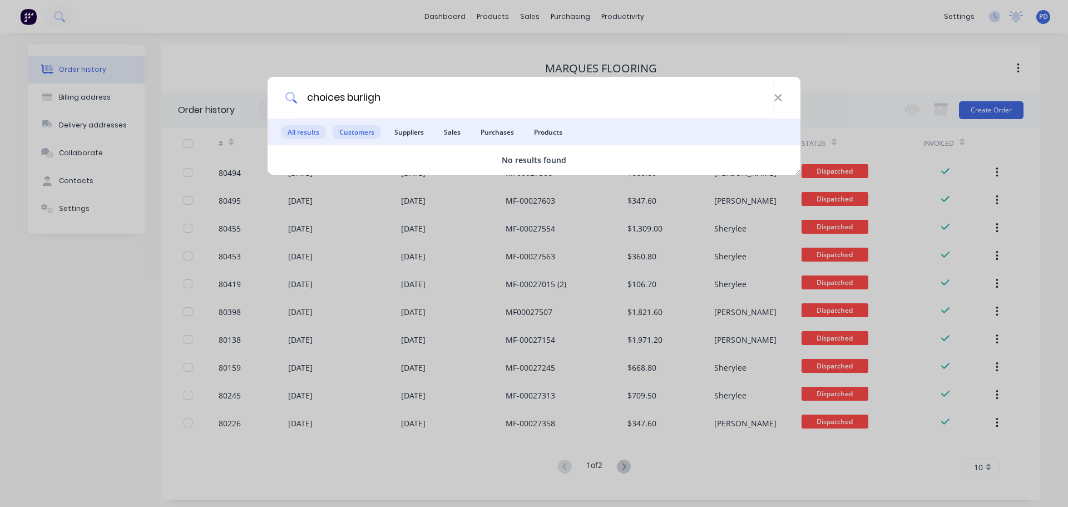
click at [342, 130] on span "Customers" at bounding box center [356, 132] width 48 height 14
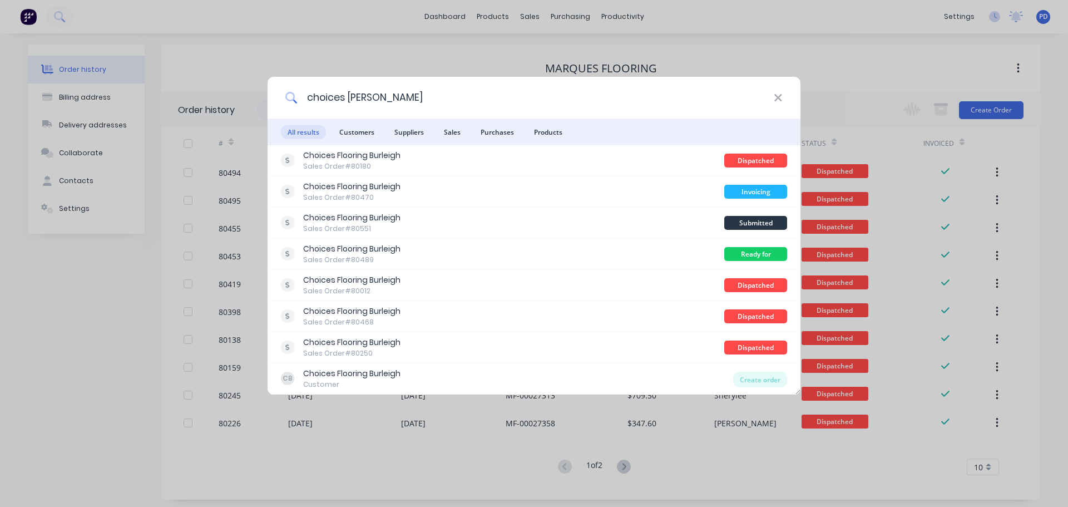
type input "choices [PERSON_NAME]"
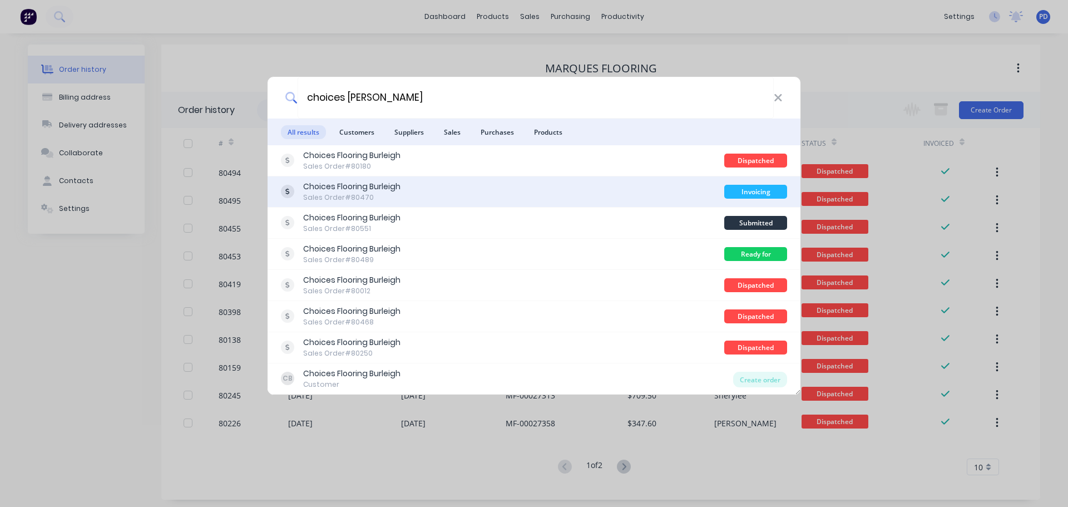
click at [346, 190] on div "Choices Flooring Burleigh" at bounding box center [351, 187] width 97 height 12
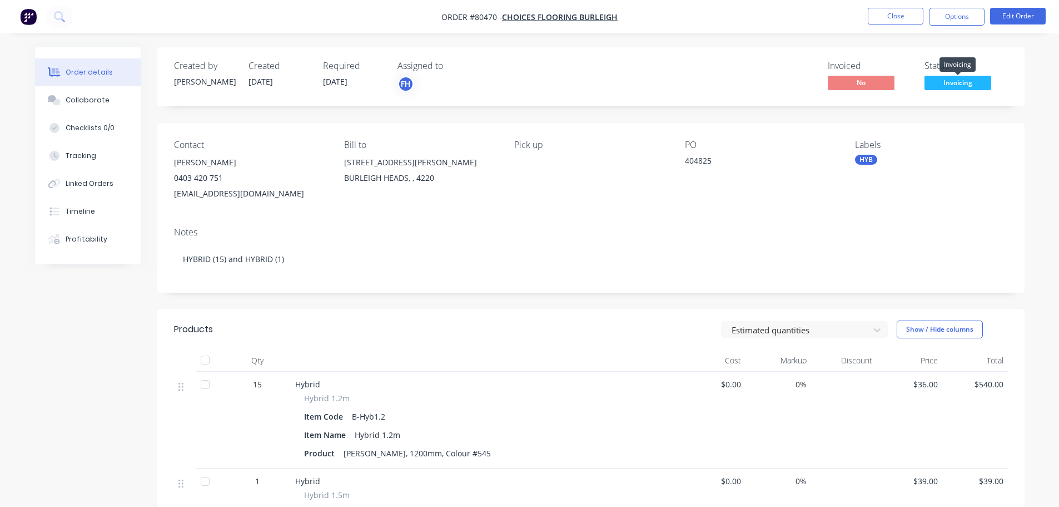
click at [951, 87] on span "Invoicing" at bounding box center [958, 83] width 67 height 14
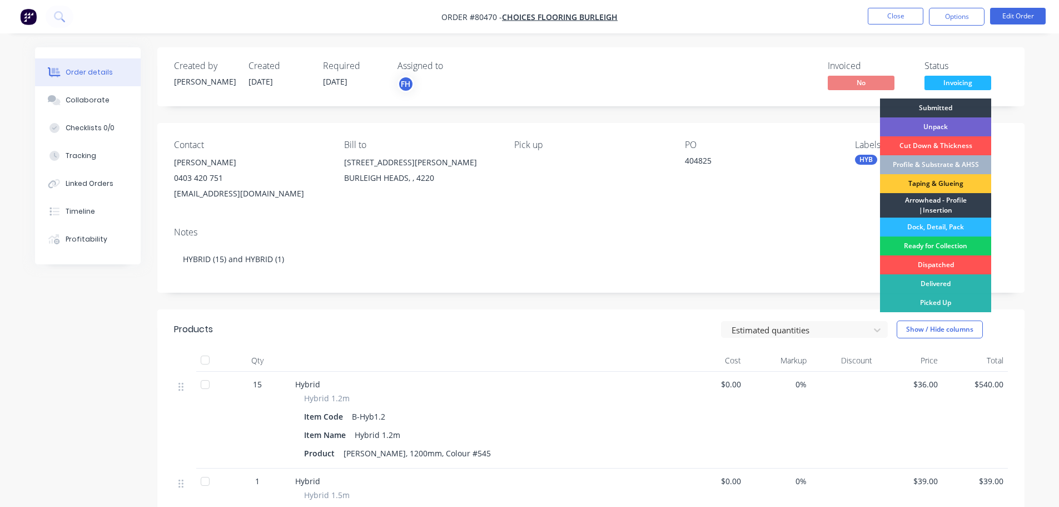
click at [933, 244] on div "Ready for Collection" at bounding box center [935, 245] width 111 height 19
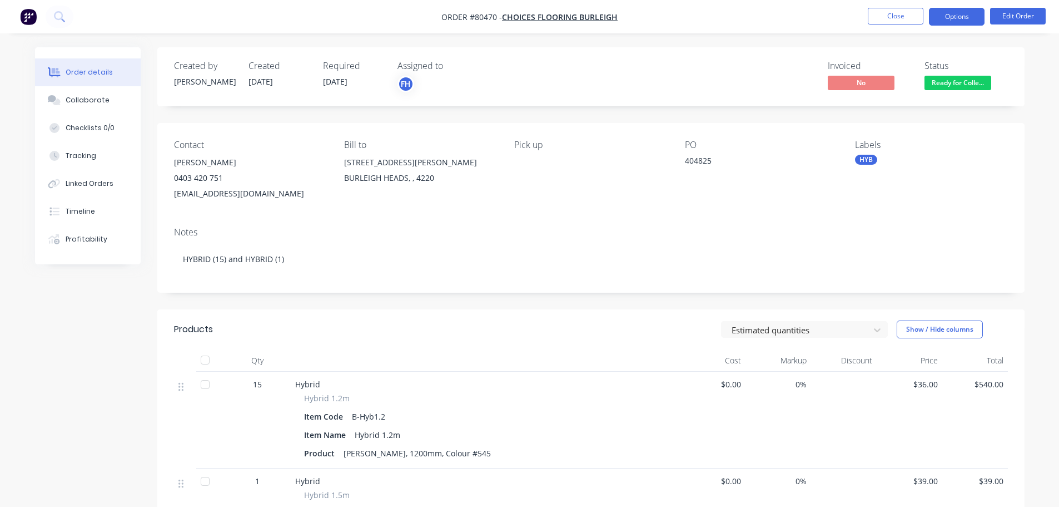
click at [970, 15] on button "Options" at bounding box center [957, 17] width 56 height 18
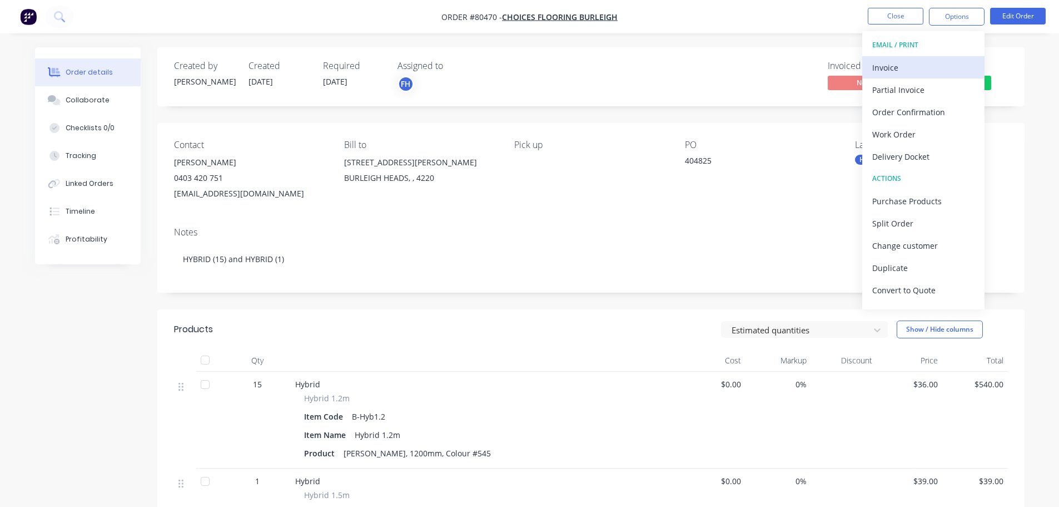
click at [898, 62] on div "Invoice" at bounding box center [923, 67] width 102 height 16
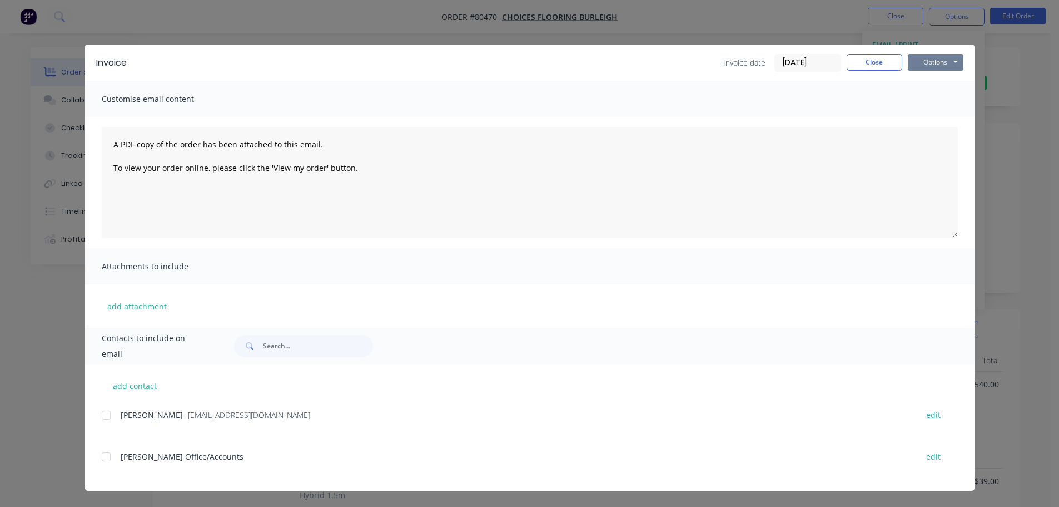
click at [935, 67] on button "Options" at bounding box center [936, 62] width 56 height 17
click at [932, 103] on button "Print" at bounding box center [943, 100] width 71 height 18
drag, startPoint x: 876, startPoint y: 64, endPoint x: 131, endPoint y: 63, distance: 745.6
click at [875, 66] on button "Close" at bounding box center [875, 62] width 56 height 17
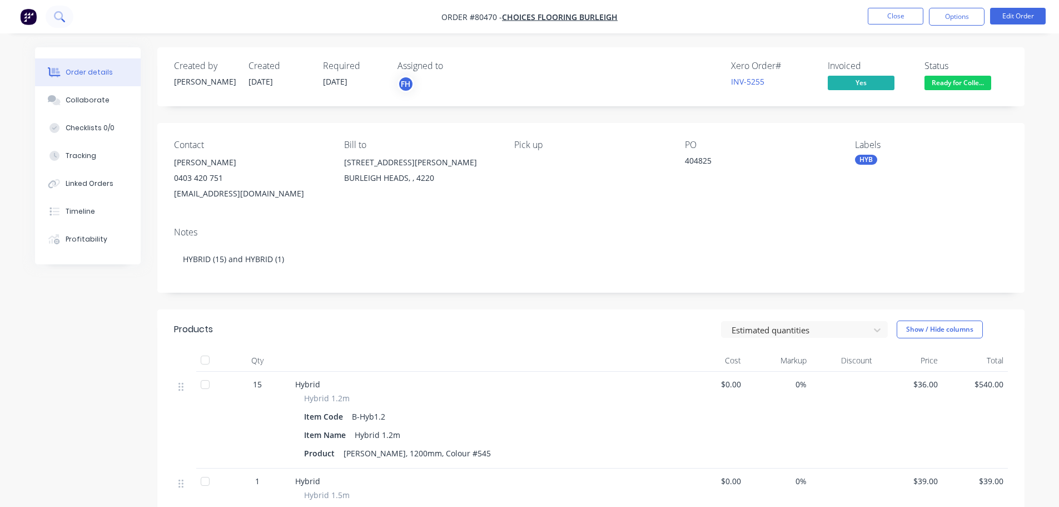
click at [55, 16] on icon at bounding box center [58, 15] width 9 height 9
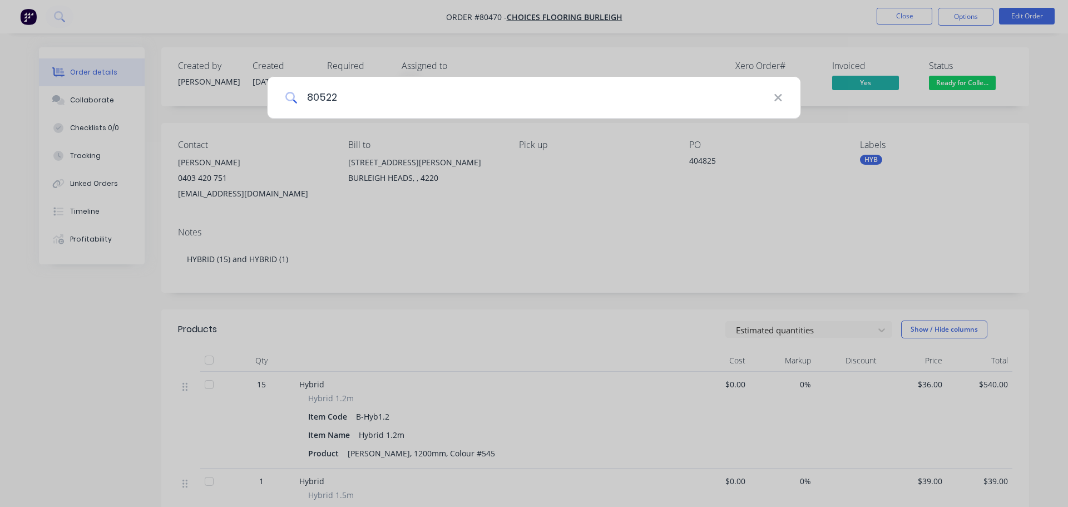
type input "80522"
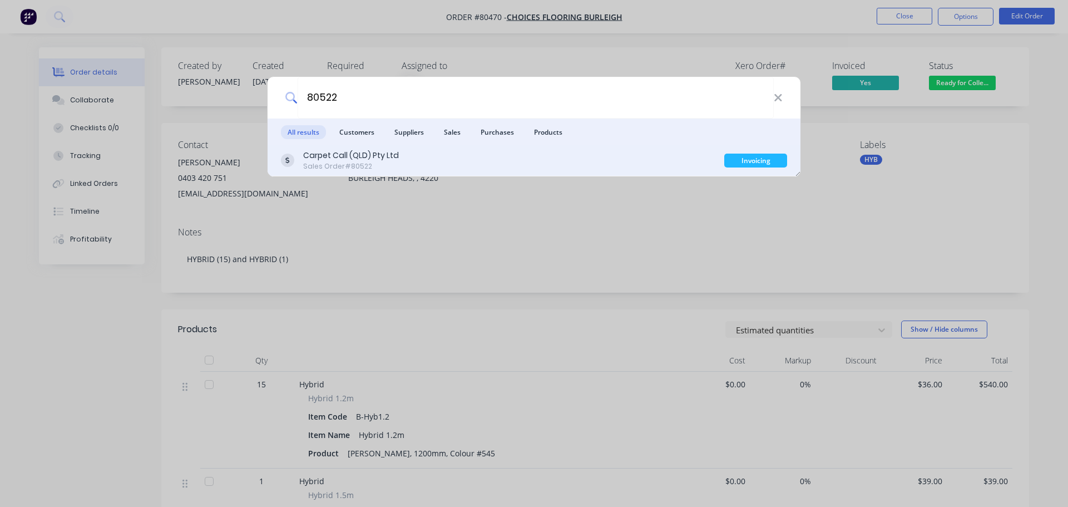
click at [324, 158] on div "Carpet Call (QLD) Pty Ltd" at bounding box center [351, 156] width 96 height 12
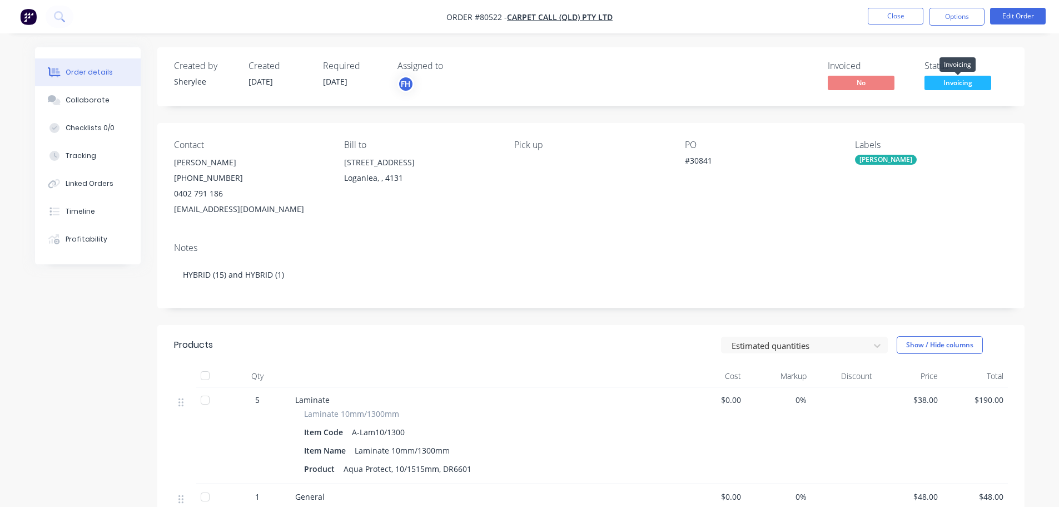
click at [948, 75] on div "Invoicing" at bounding box center [958, 65] width 36 height 22
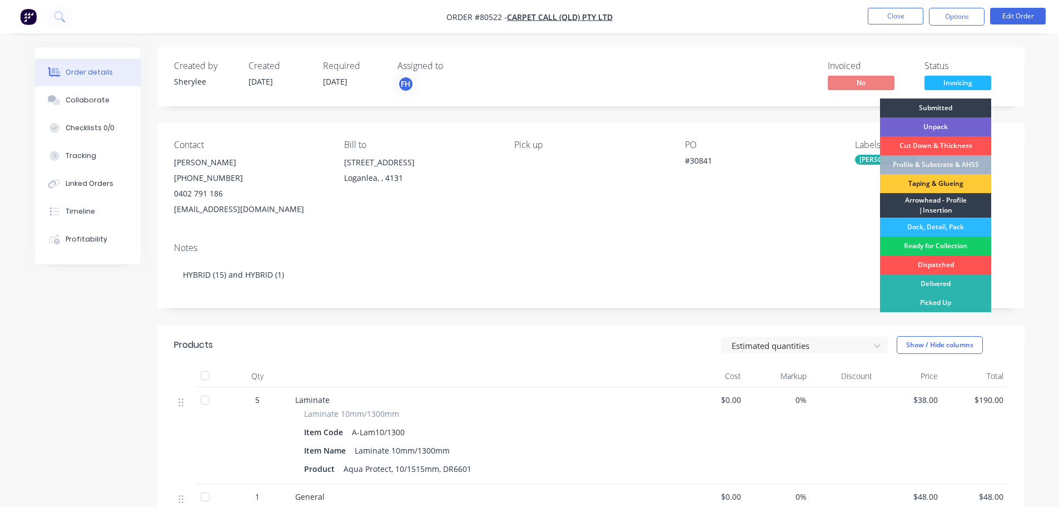
click at [937, 246] on div "Ready for Collection" at bounding box center [935, 245] width 111 height 19
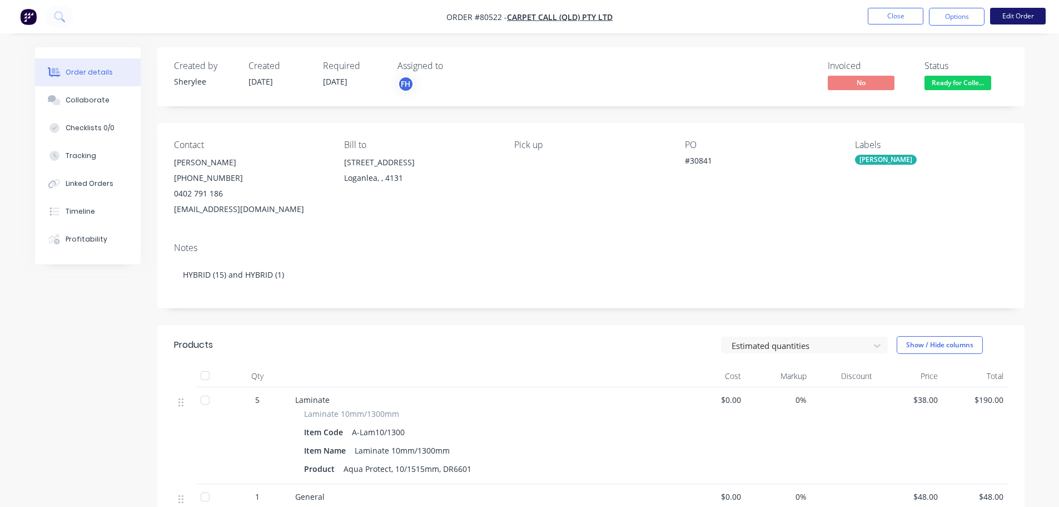
click at [1014, 17] on button "Edit Order" at bounding box center [1018, 16] width 56 height 17
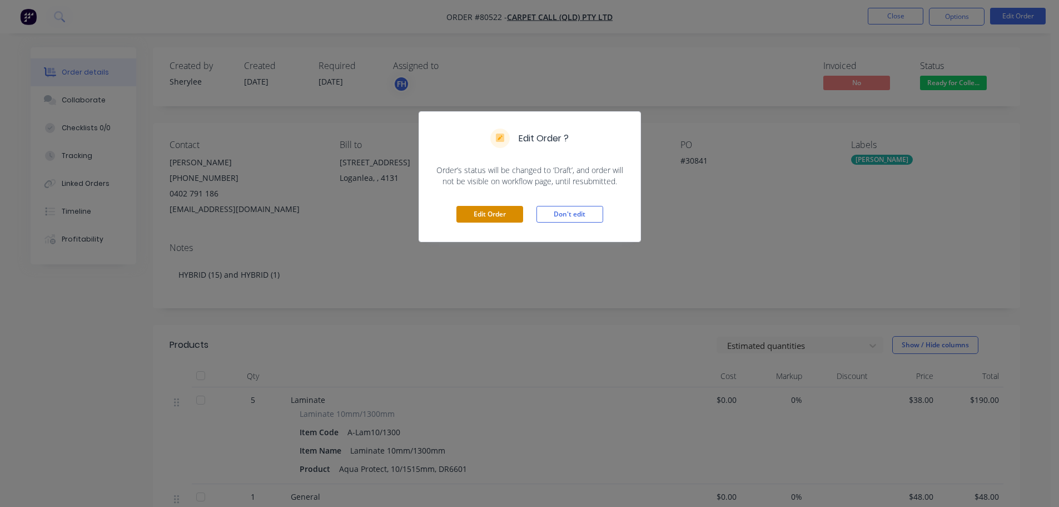
click at [495, 212] on button "Edit Order" at bounding box center [489, 214] width 67 height 17
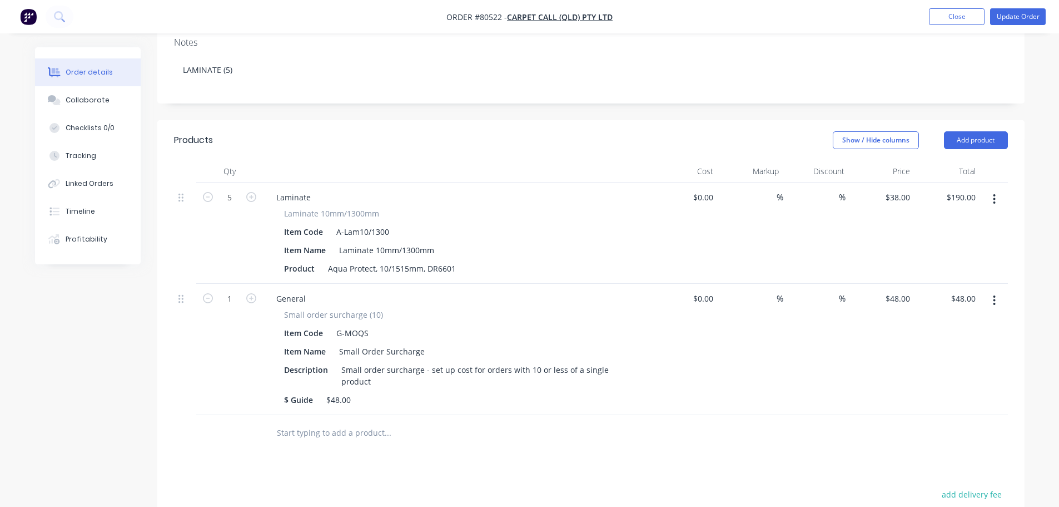
scroll to position [389, 0]
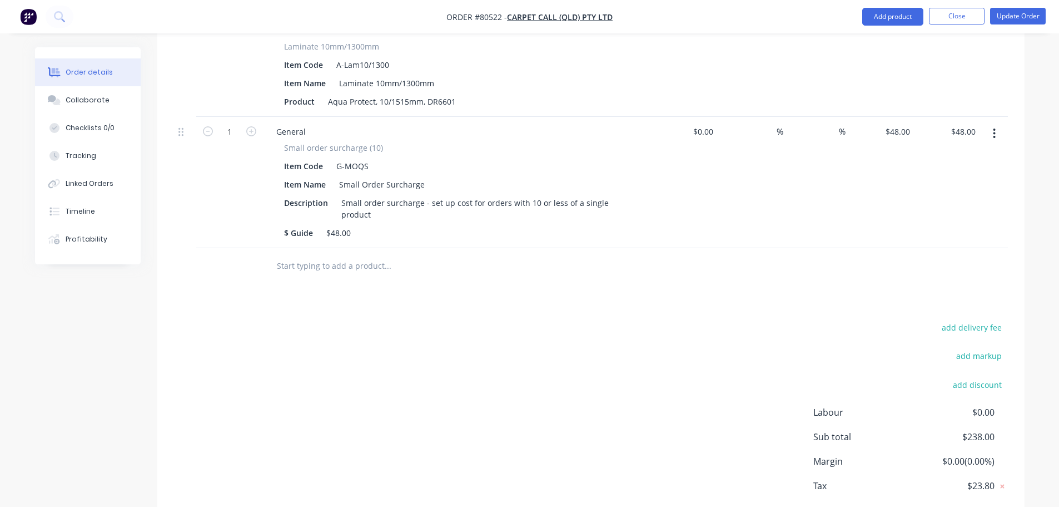
click at [296, 255] on input "text" at bounding box center [387, 266] width 222 height 22
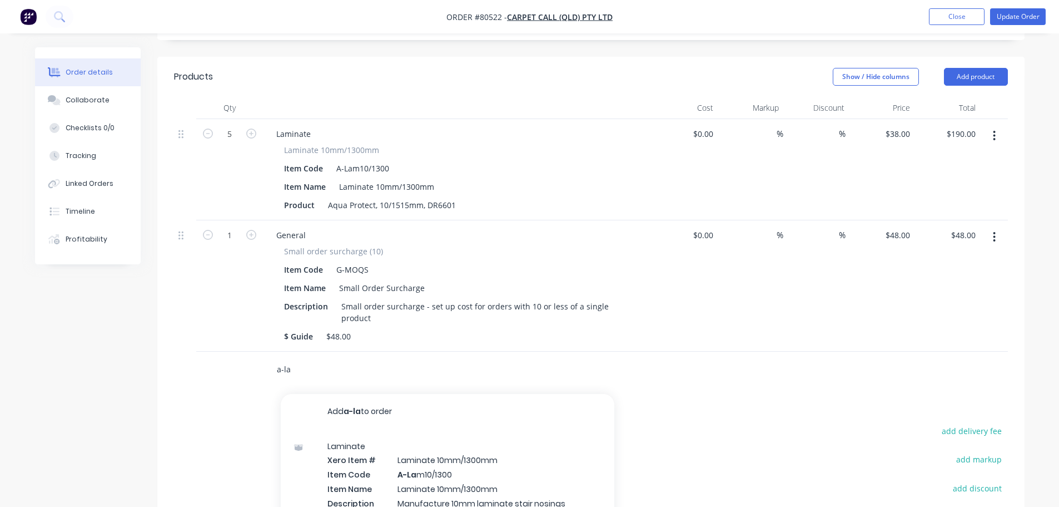
scroll to position [268, 0]
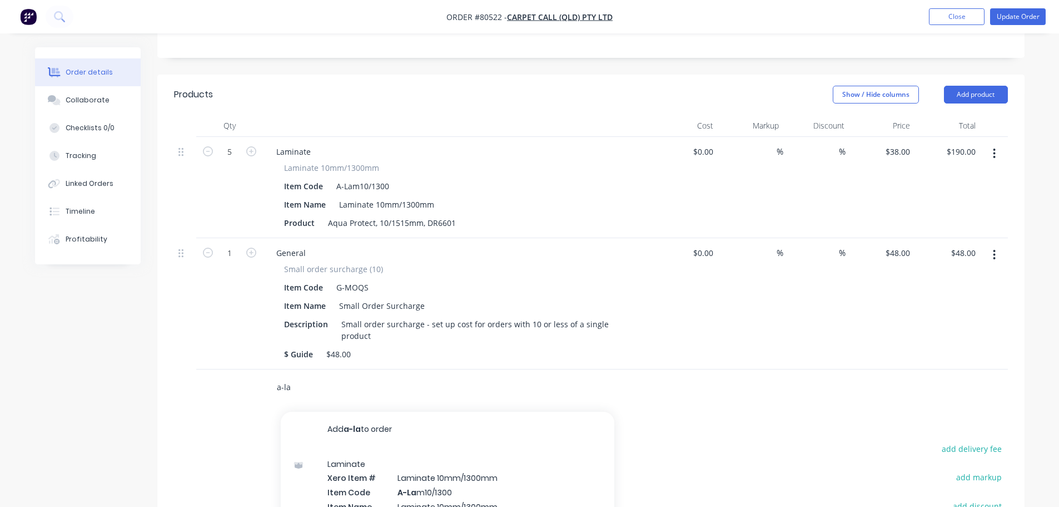
type input "a-la"
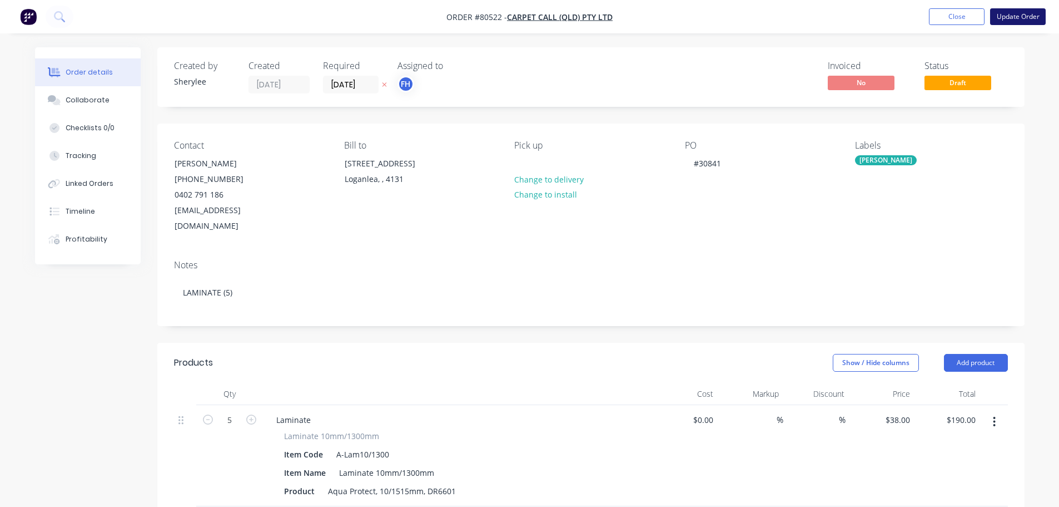
click at [1027, 18] on button "Update Order" at bounding box center [1018, 16] width 56 height 17
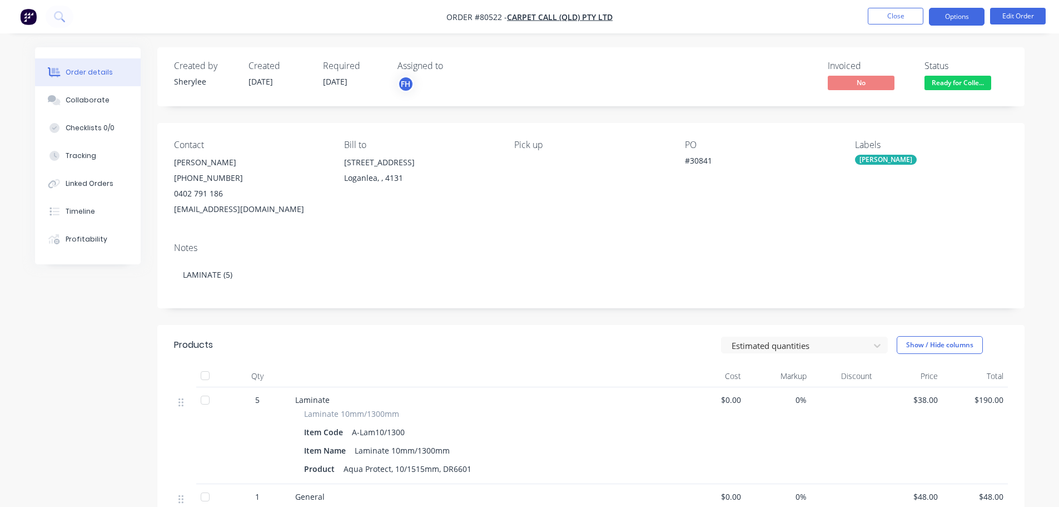
click at [962, 18] on button "Options" at bounding box center [957, 17] width 56 height 18
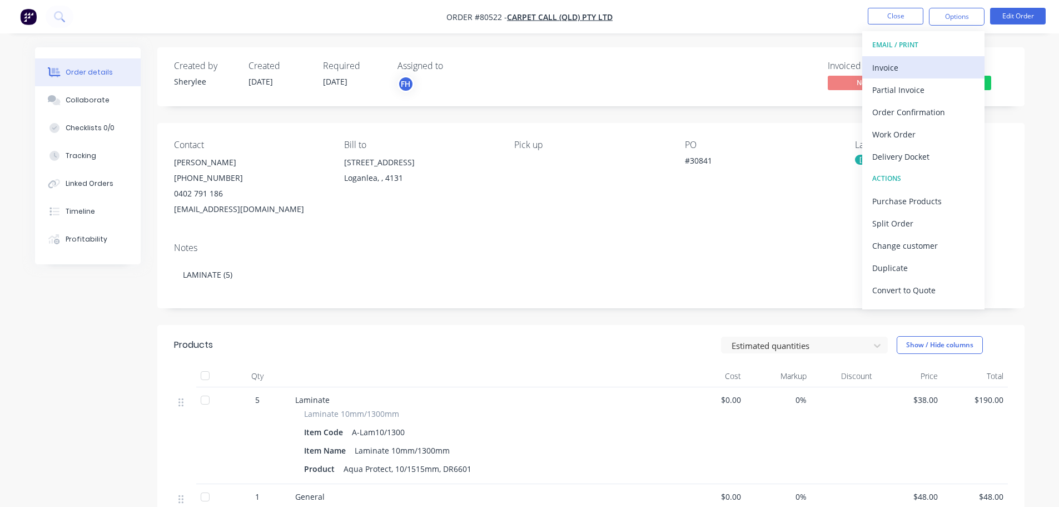
click at [883, 73] on div "Invoice" at bounding box center [923, 67] width 102 height 16
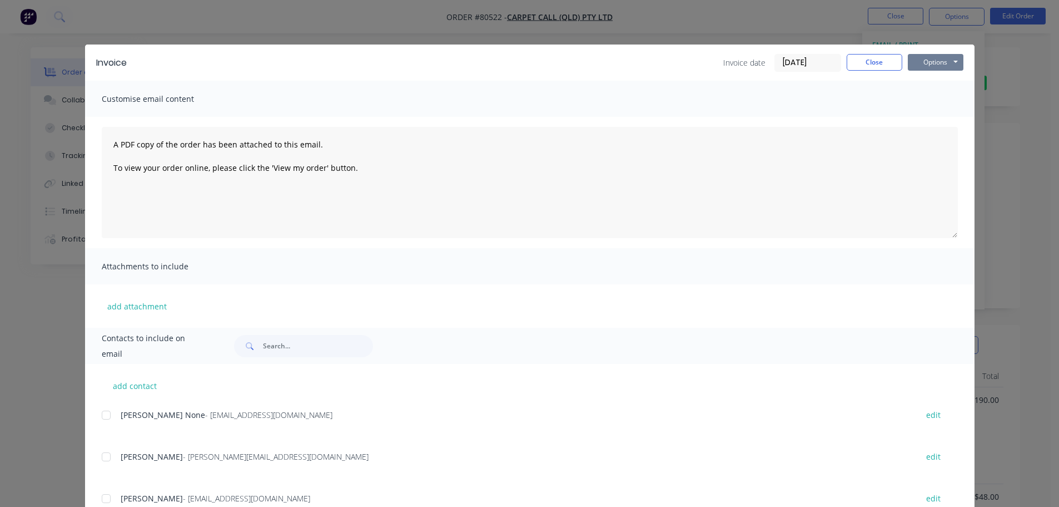
click at [926, 66] on button "Options" at bounding box center [936, 62] width 56 height 17
click at [921, 101] on button "Print" at bounding box center [943, 100] width 71 height 18
click at [863, 66] on button "Close" at bounding box center [875, 62] width 56 height 17
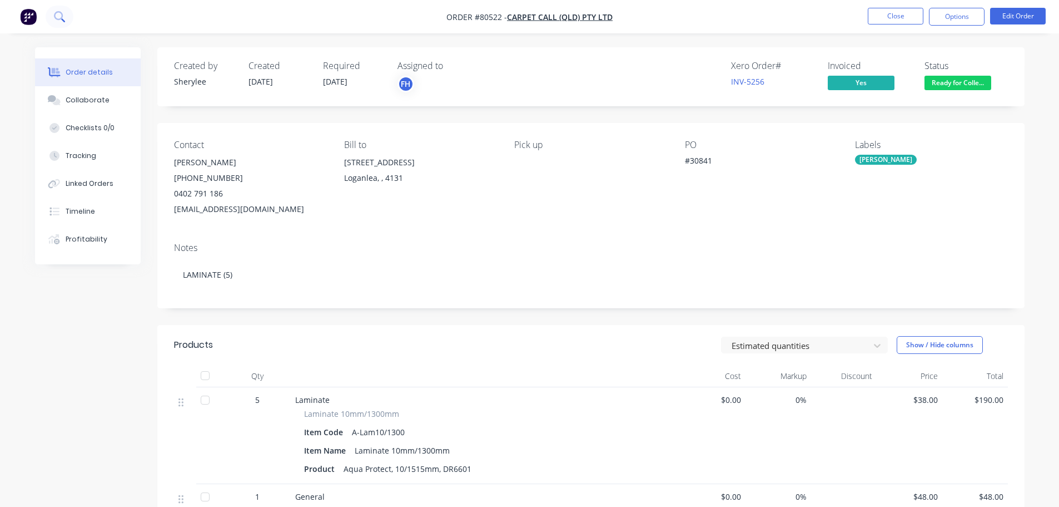
click at [69, 21] on button at bounding box center [60, 17] width 28 height 22
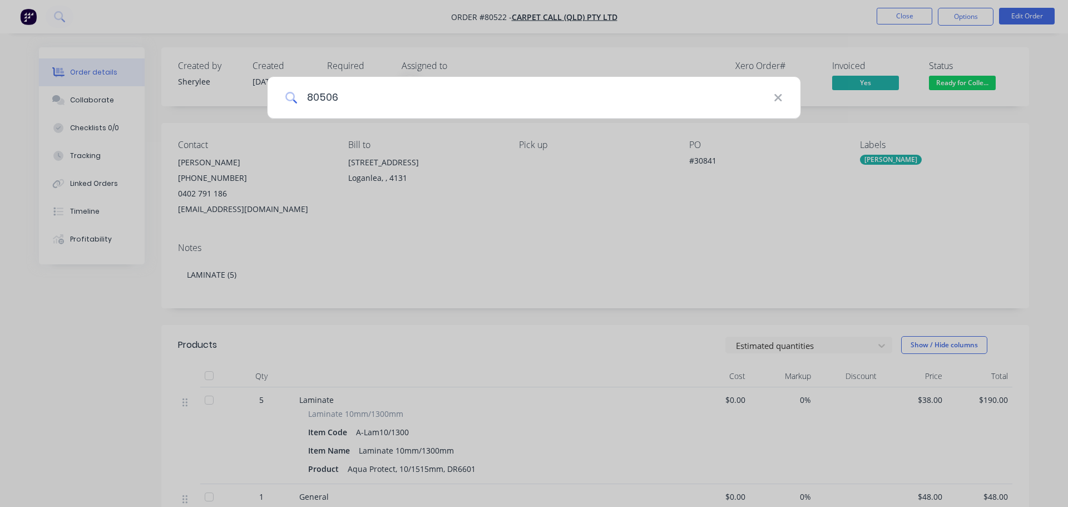
type input "80506"
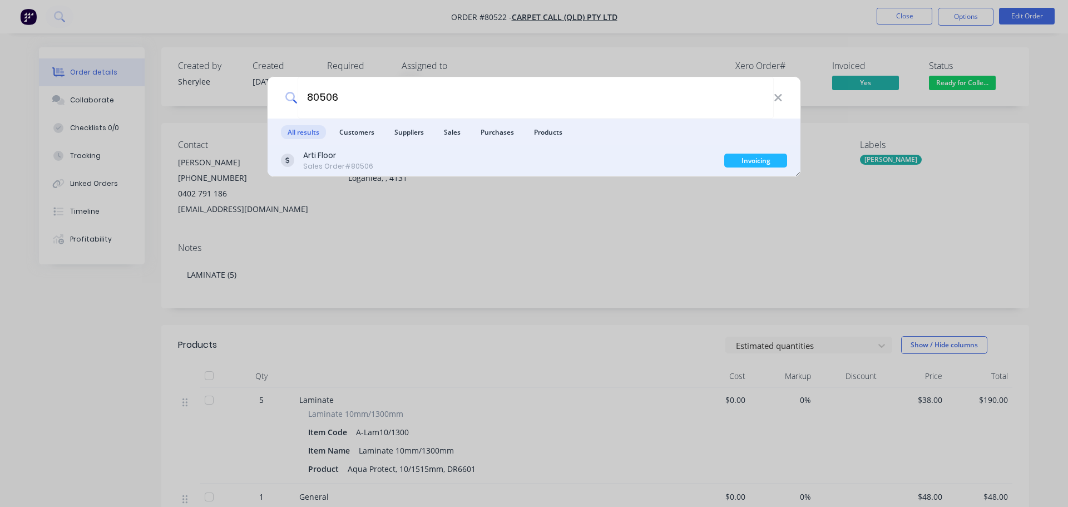
click at [754, 166] on div "Invoicing" at bounding box center [755, 160] width 63 height 14
click at [749, 155] on div "Invoicing" at bounding box center [755, 160] width 63 height 14
click at [335, 157] on div "Arti Floor" at bounding box center [338, 156] width 70 height 12
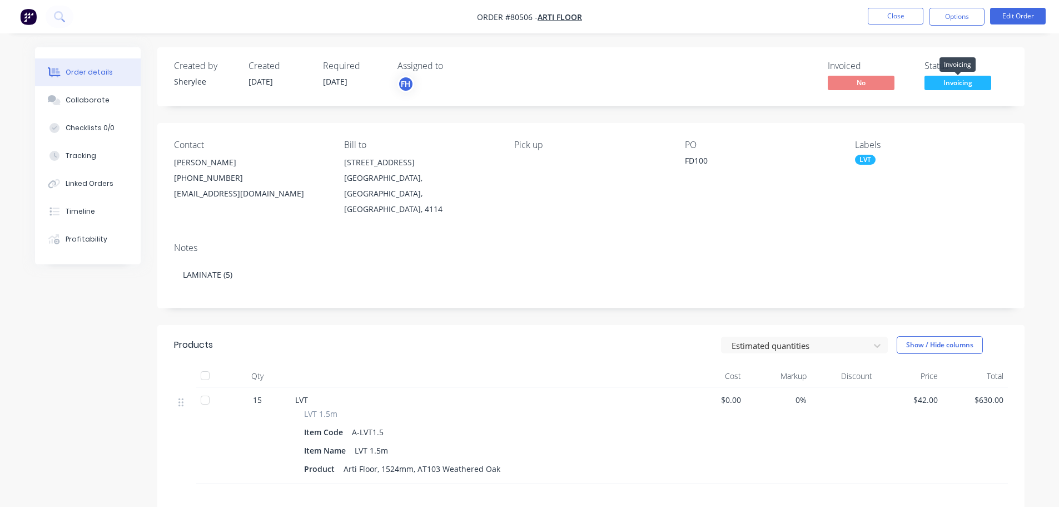
click at [939, 84] on span "Invoicing" at bounding box center [958, 83] width 67 height 14
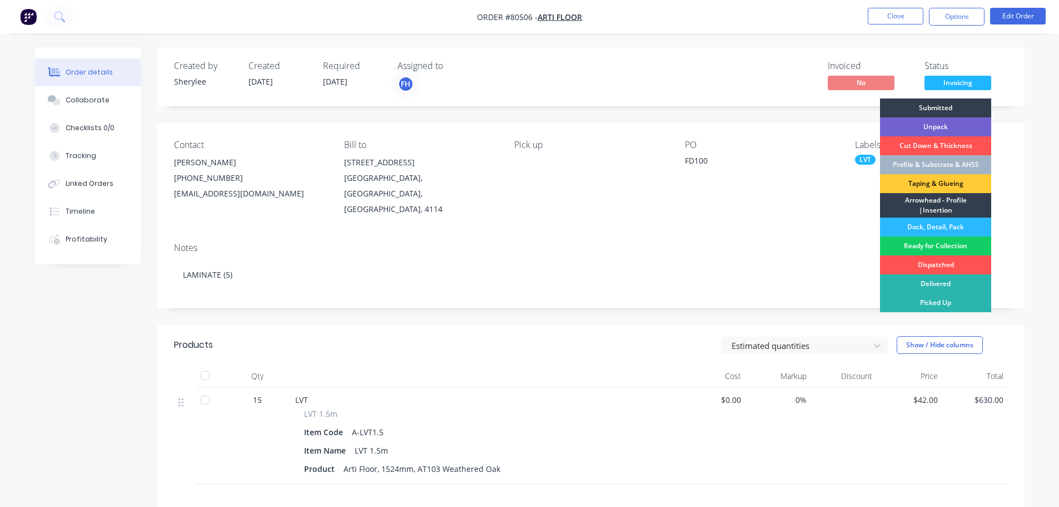
click at [924, 245] on div "Ready for Collection" at bounding box center [935, 245] width 111 height 19
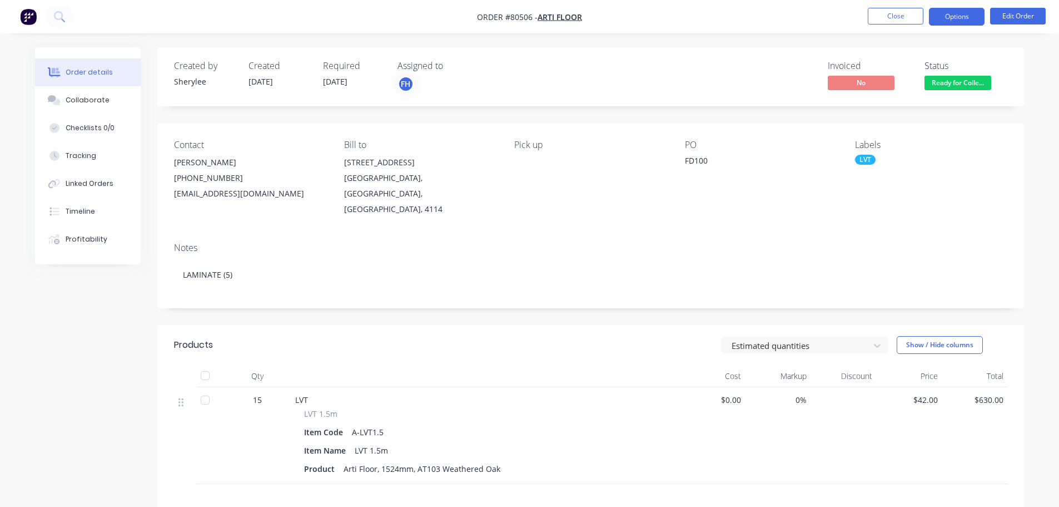
click at [964, 21] on button "Options" at bounding box center [957, 17] width 56 height 18
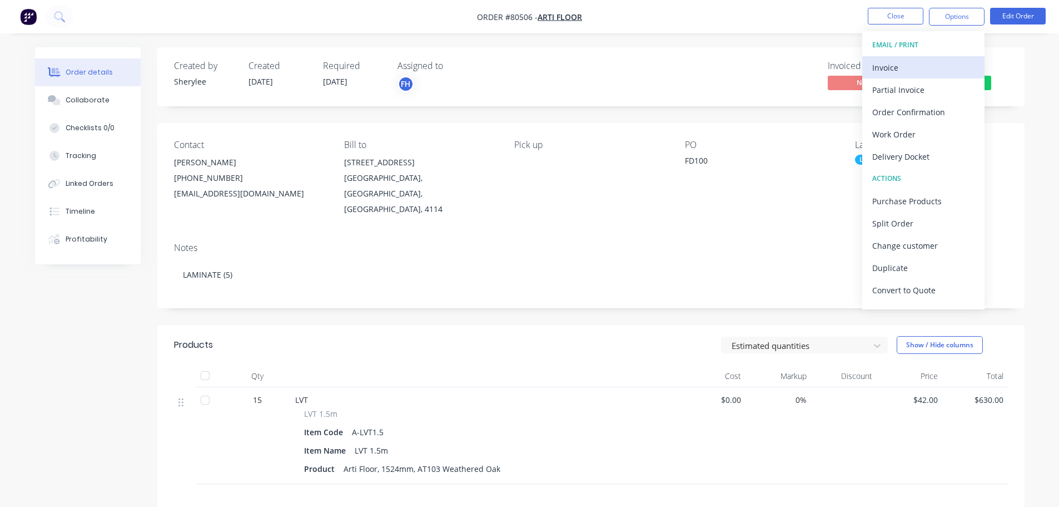
click at [886, 60] on div "Invoice" at bounding box center [923, 67] width 102 height 16
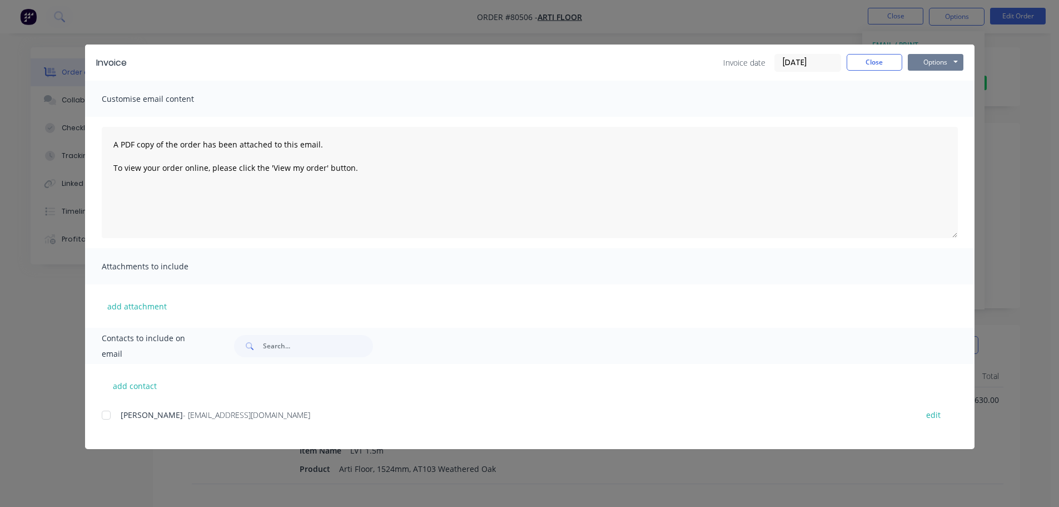
click at [947, 64] on button "Options" at bounding box center [936, 62] width 56 height 17
click at [932, 91] on button "Preview" at bounding box center [943, 82] width 71 height 18
click at [872, 63] on button "Close" at bounding box center [875, 62] width 56 height 17
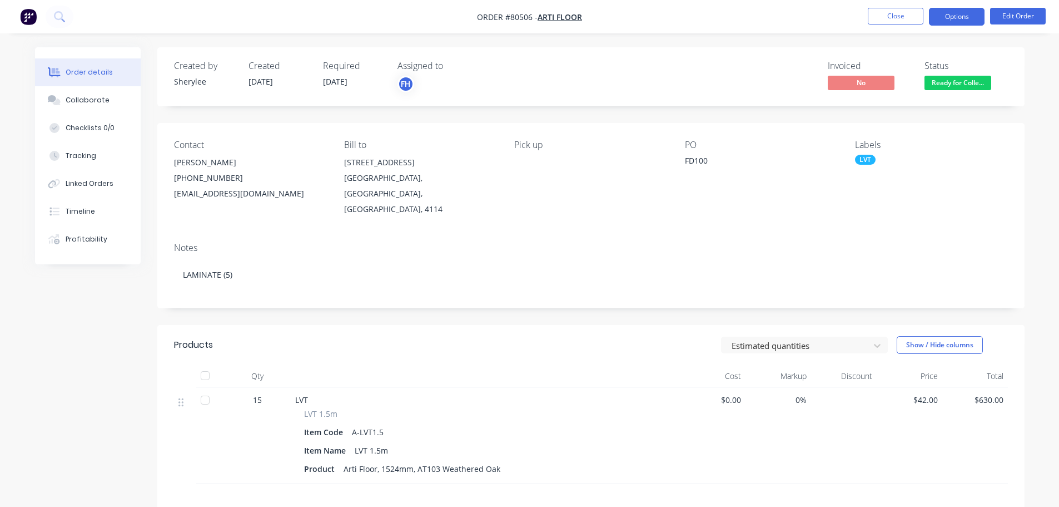
click at [954, 19] on button "Options" at bounding box center [957, 17] width 56 height 18
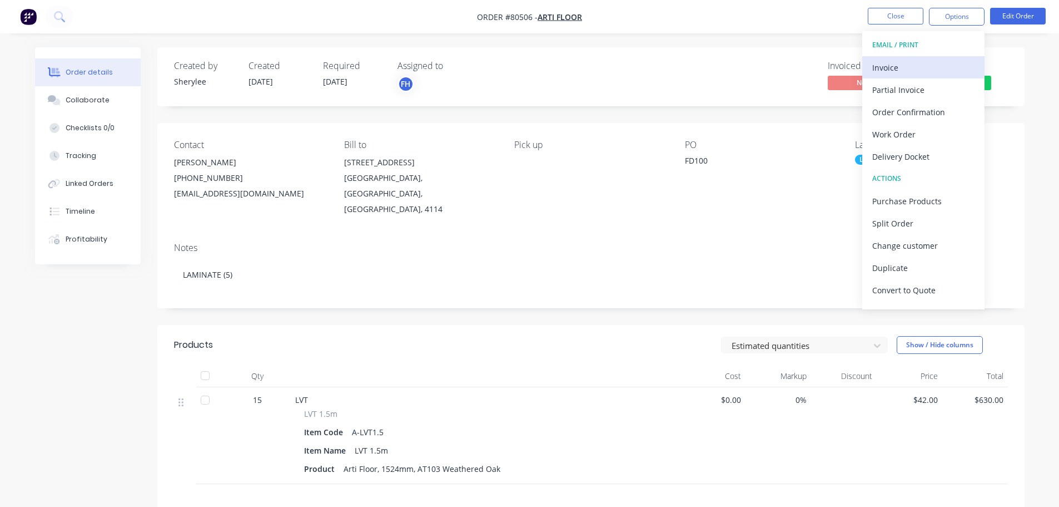
click at [906, 67] on div "Invoice" at bounding box center [923, 67] width 102 height 16
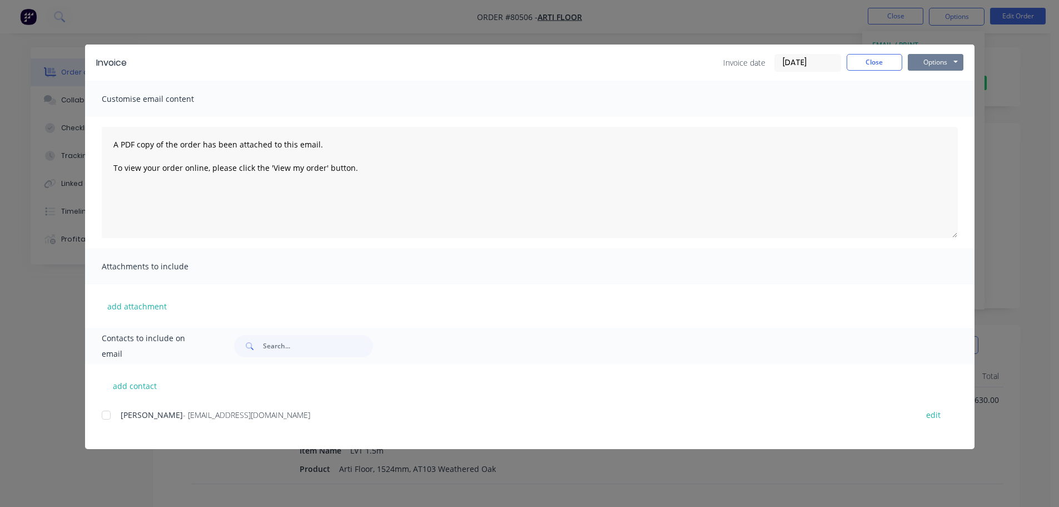
click at [934, 62] on button "Options" at bounding box center [936, 62] width 56 height 17
click at [927, 101] on button "Print" at bounding box center [943, 100] width 71 height 18
click at [871, 58] on button "Close" at bounding box center [875, 62] width 56 height 17
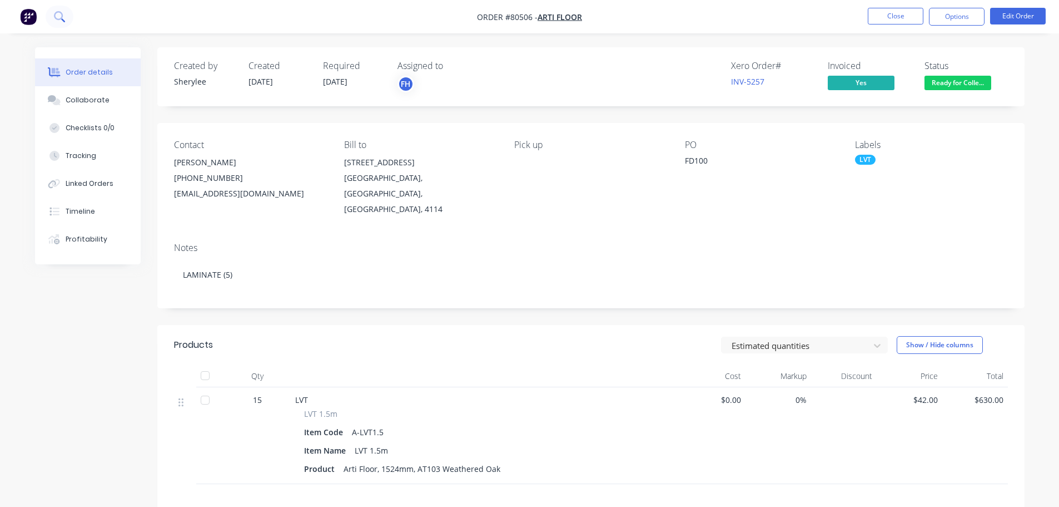
click at [62, 15] on icon at bounding box center [58, 15] width 9 height 9
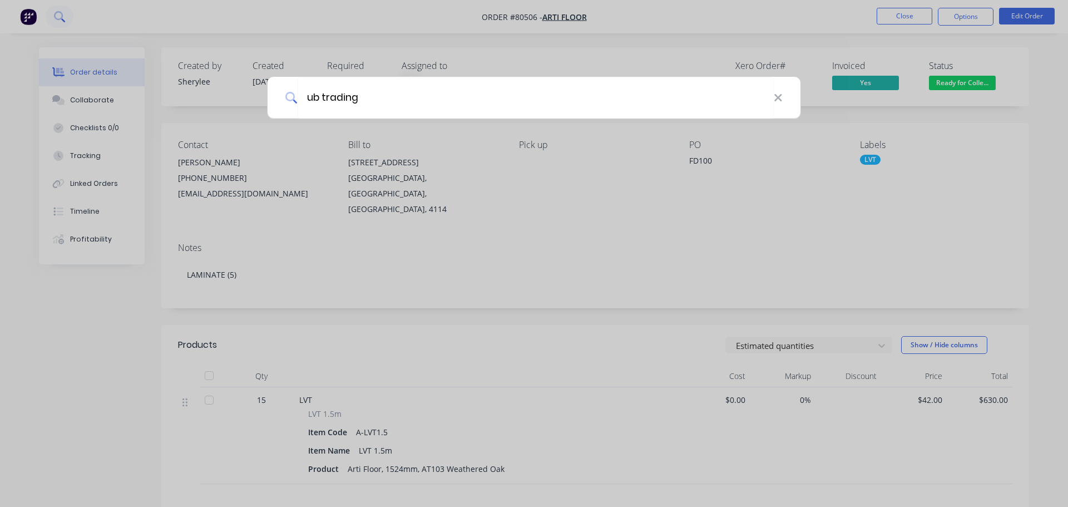
type input "ub trading"
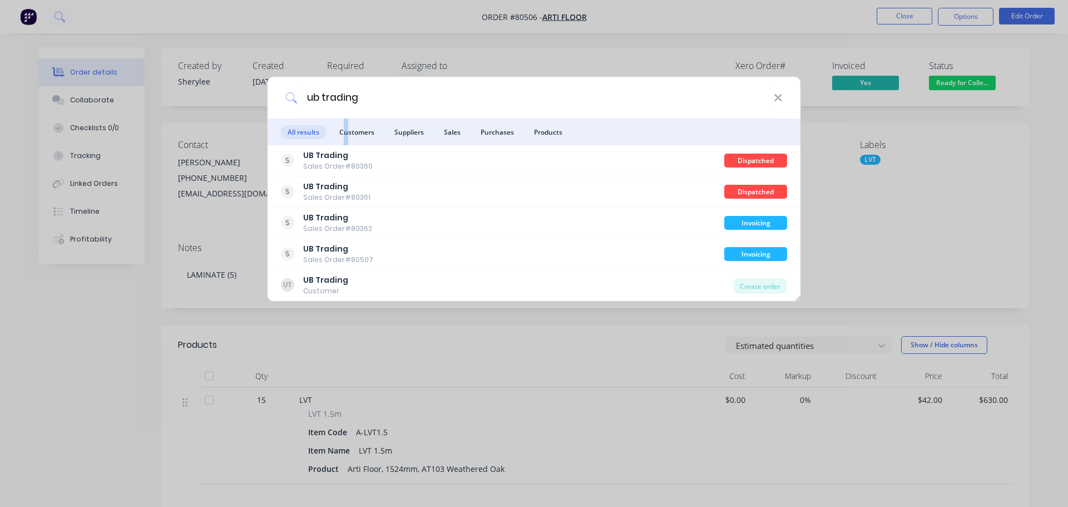
click at [348, 125] on span "Customers" at bounding box center [356, 132] width 48 height 14
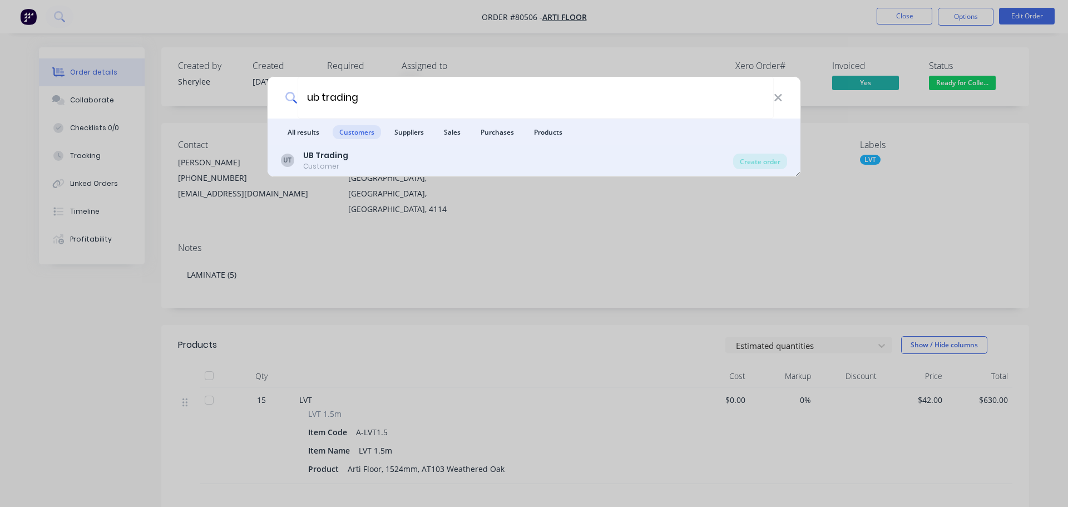
click at [314, 161] on div "Customer" at bounding box center [325, 166] width 45 height 10
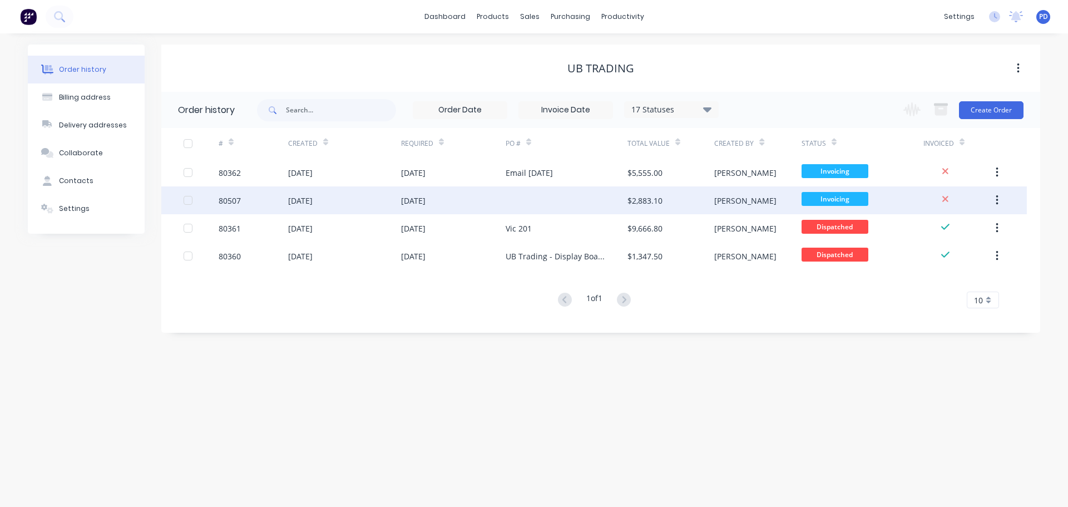
click at [230, 200] on div "80507" at bounding box center [230, 201] width 22 height 12
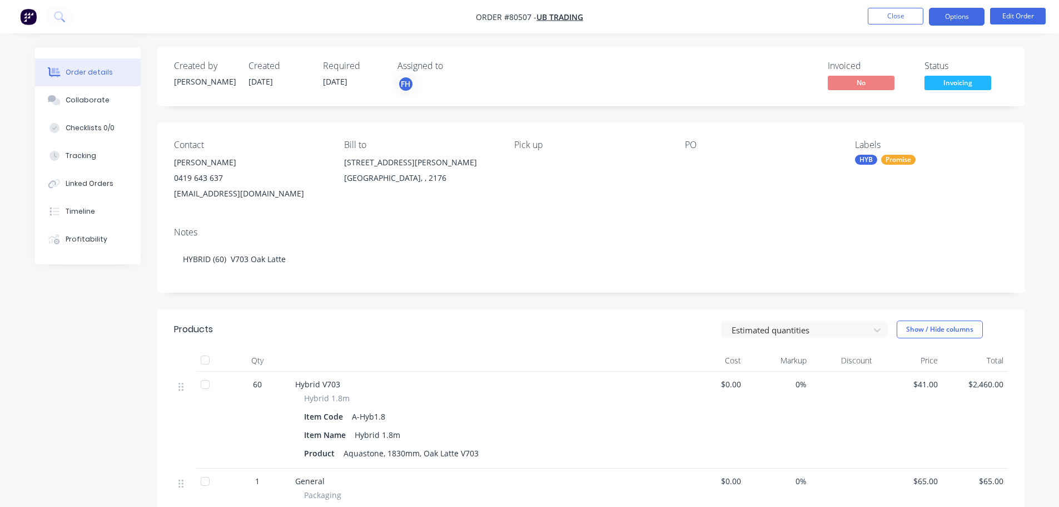
click at [951, 20] on button "Options" at bounding box center [957, 17] width 56 height 18
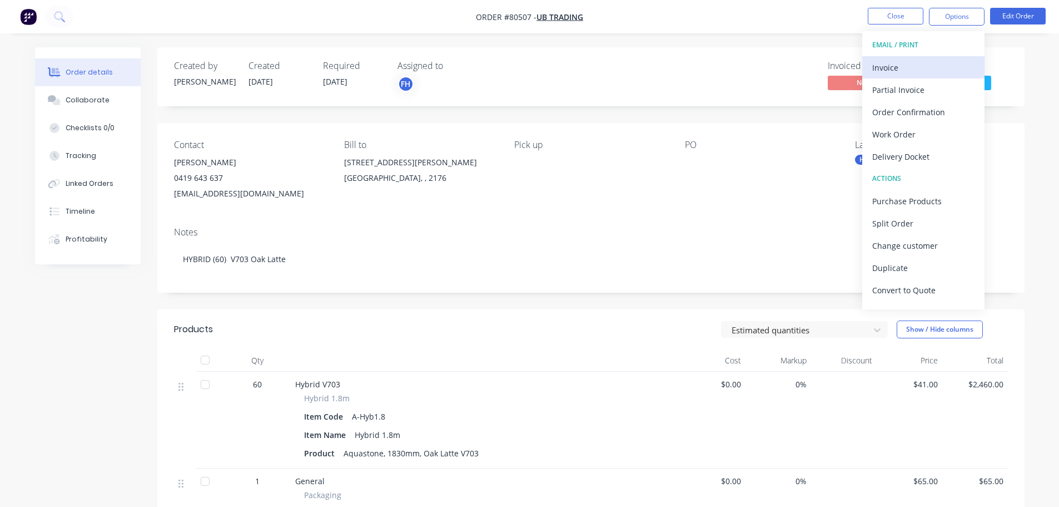
click at [878, 71] on div "Invoice" at bounding box center [923, 67] width 102 height 16
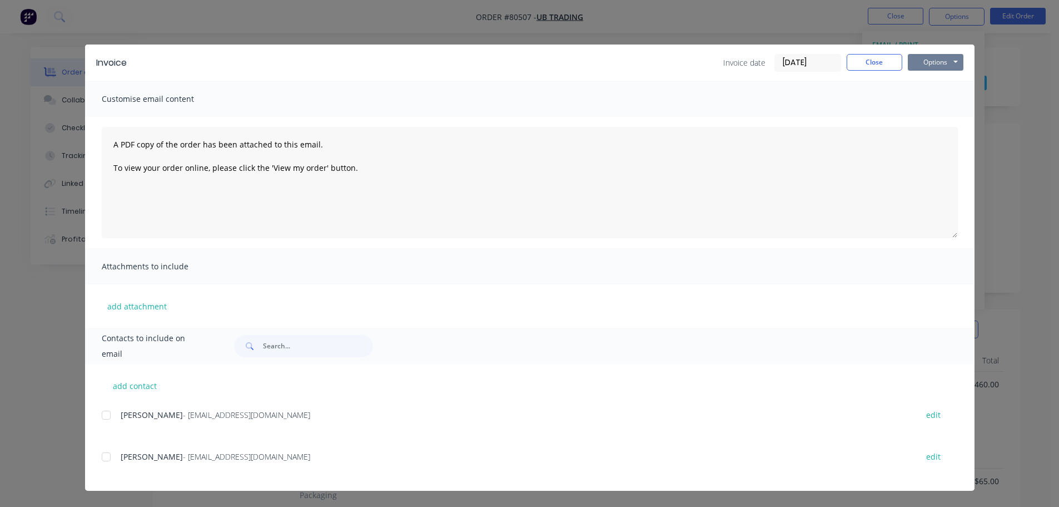
click at [926, 61] on button "Options" at bounding box center [936, 62] width 56 height 17
click at [914, 105] on button "Print" at bounding box center [943, 100] width 71 height 18
click at [860, 62] on button "Close" at bounding box center [875, 62] width 56 height 17
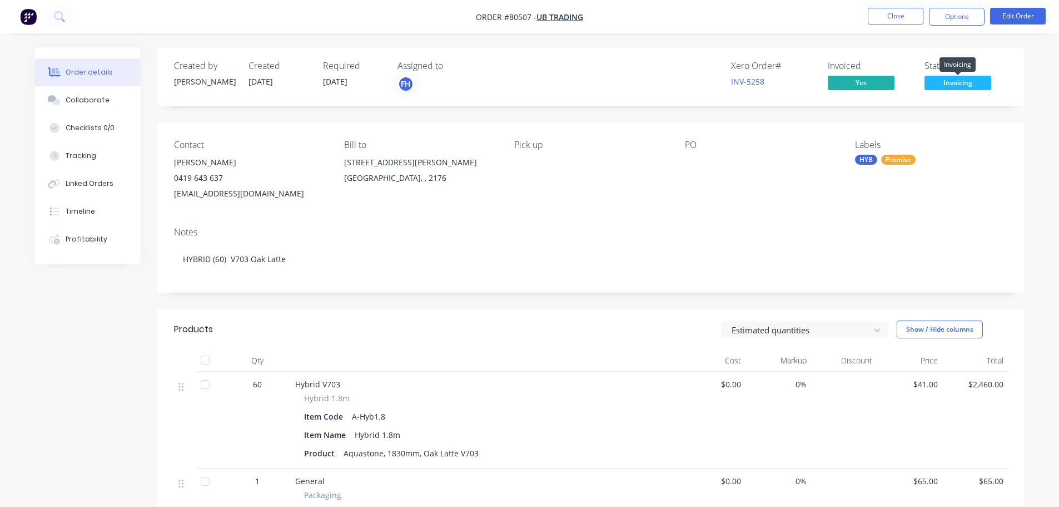
click at [969, 81] on span "Invoicing" at bounding box center [958, 83] width 67 height 14
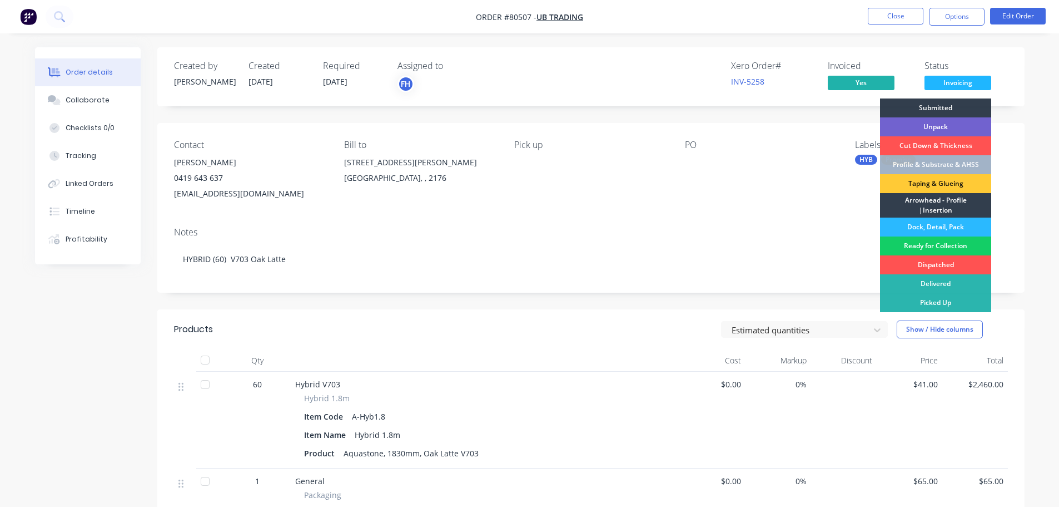
click at [937, 246] on div "Ready for Collection" at bounding box center [935, 245] width 111 height 19
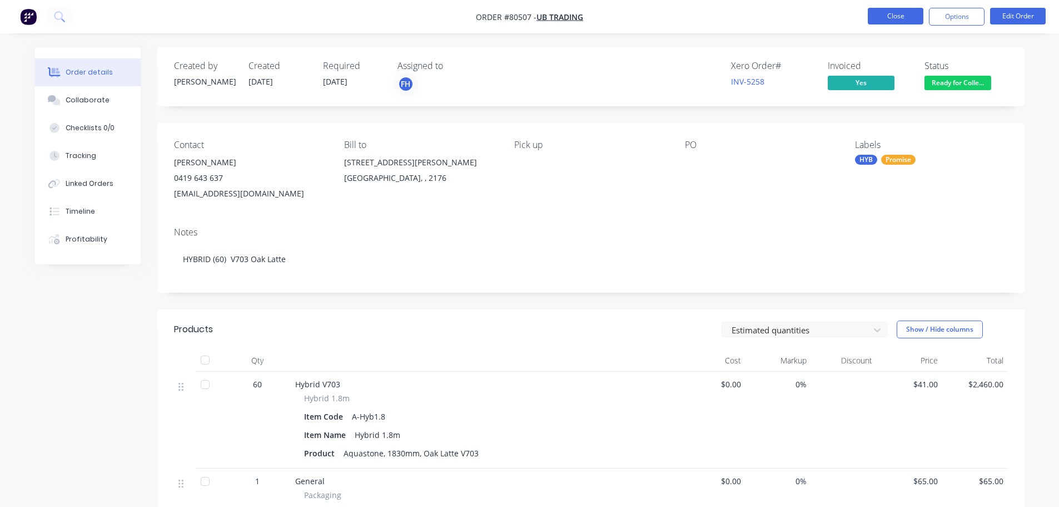
click at [906, 18] on button "Close" at bounding box center [896, 16] width 56 height 17
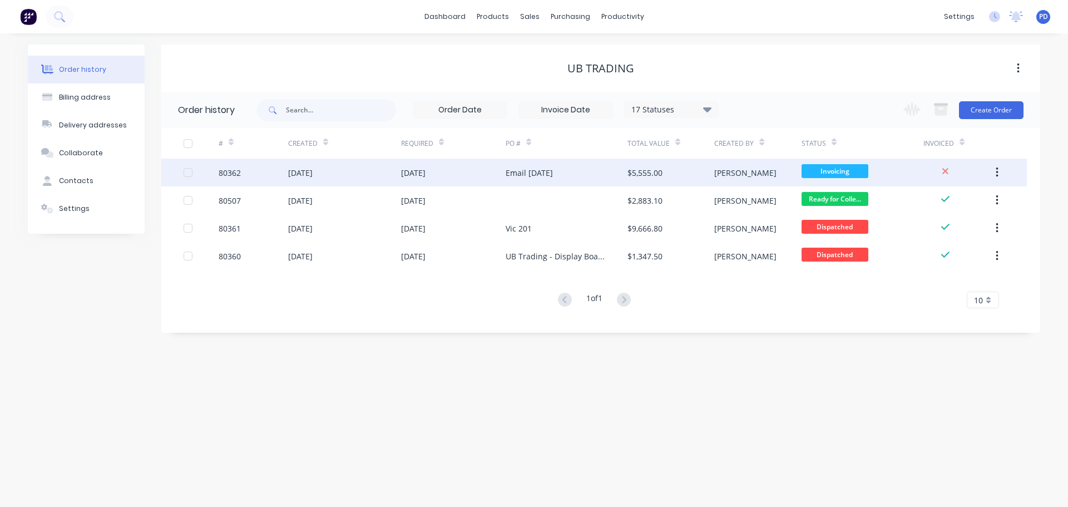
click at [312, 172] on div "[DATE]" at bounding box center [300, 173] width 24 height 12
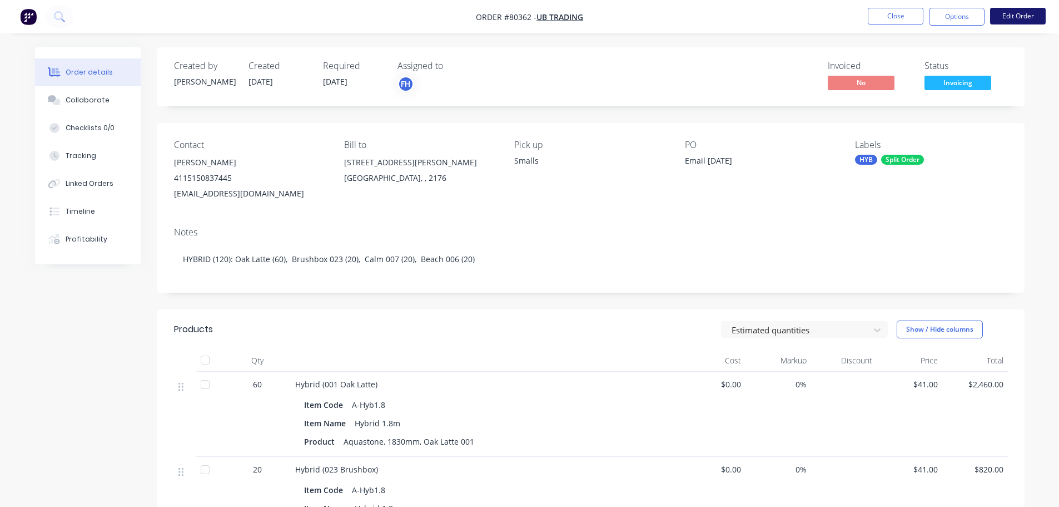
click at [1014, 12] on button "Edit Order" at bounding box center [1018, 16] width 56 height 17
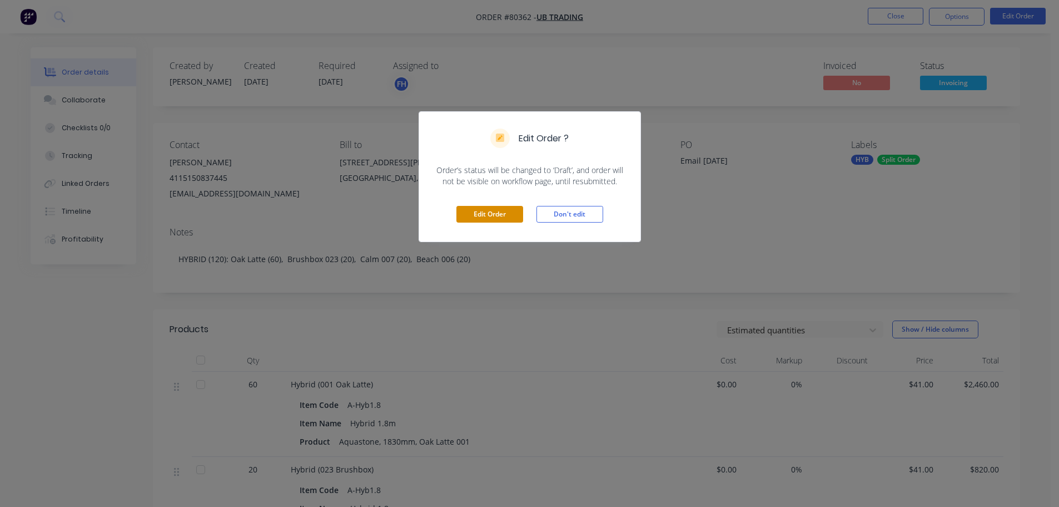
click at [474, 217] on button "Edit Order" at bounding box center [489, 214] width 67 height 17
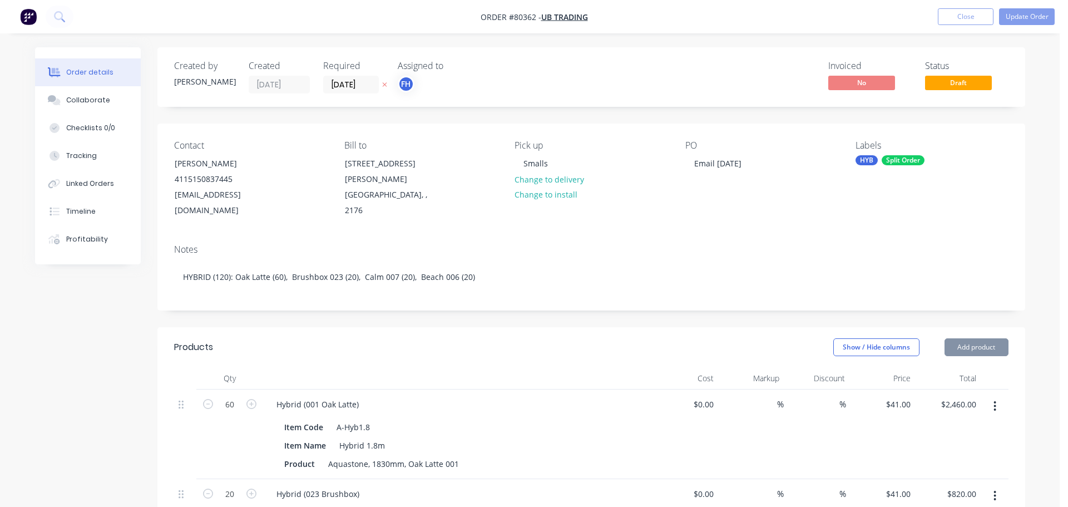
type input "$41.00"
type input "$2,460.00"
type input "$41.00"
type input "$820.00"
type input "$41.00"
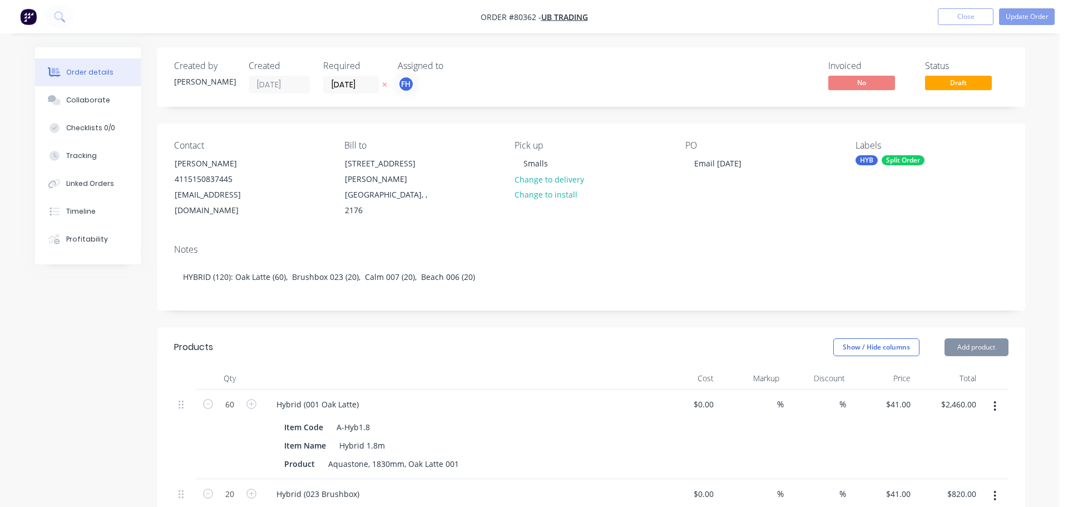
type input "$820.00"
type input "$41.00"
type input "$820.00"
type input "$65.00"
type input "$130.00"
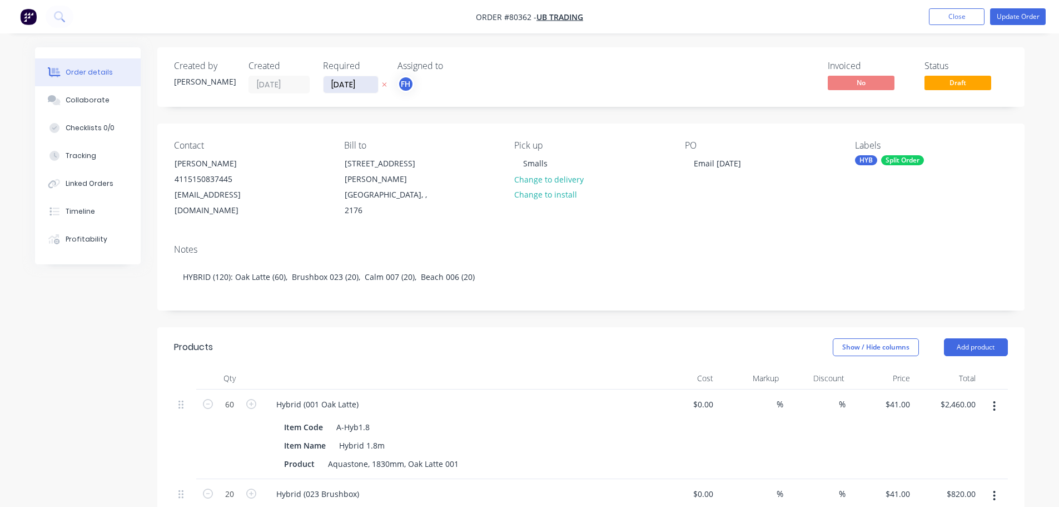
click at [371, 86] on input "[DATE]" at bounding box center [351, 84] width 54 height 17
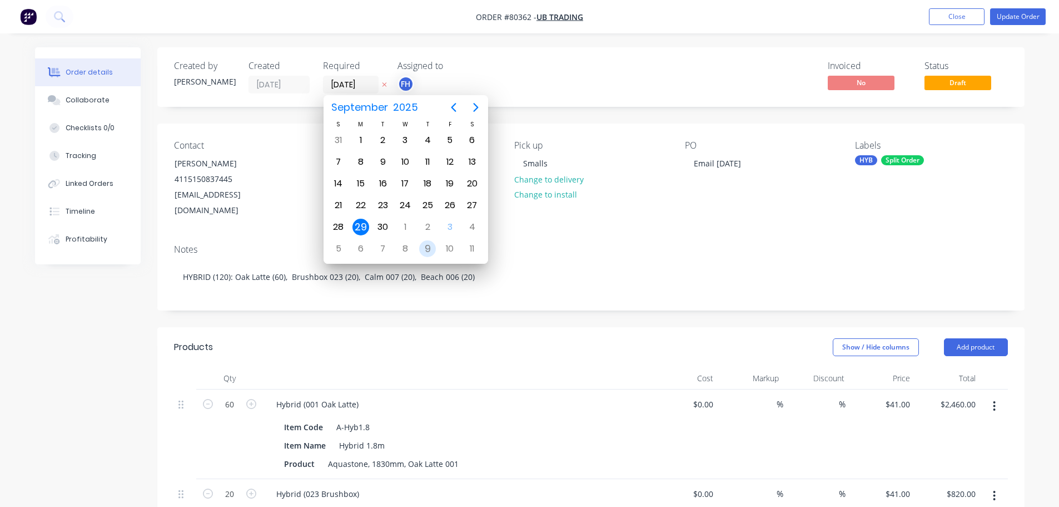
click at [424, 253] on div "9" at bounding box center [427, 248] width 17 height 17
type input "[DATE]"
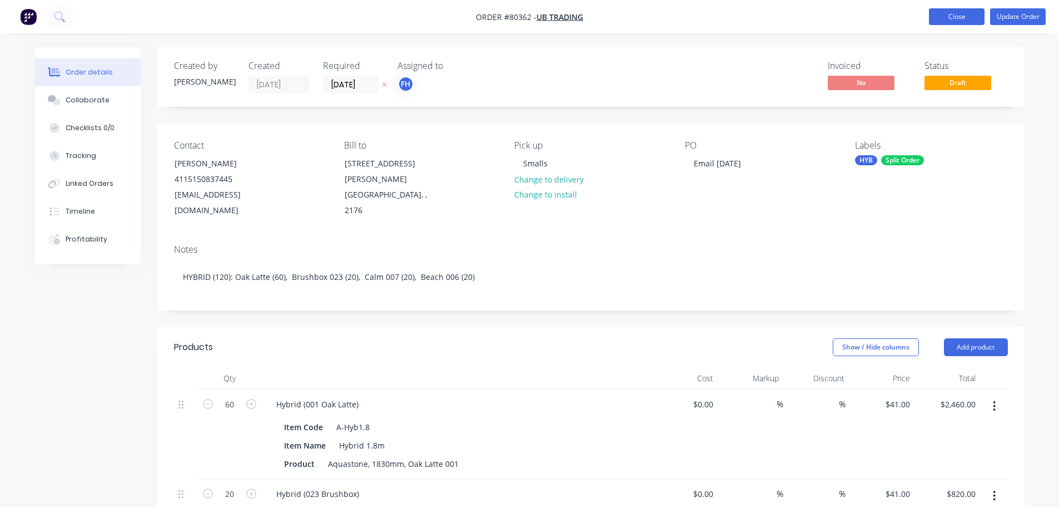
click at [964, 15] on button "Close" at bounding box center [957, 16] width 56 height 17
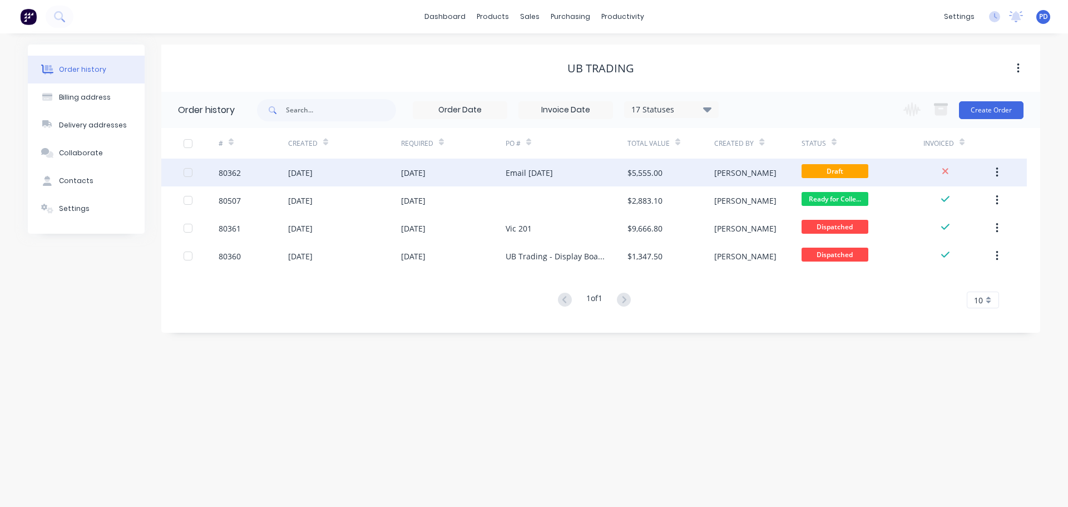
click at [649, 176] on div "$5,555.00" at bounding box center [644, 173] width 35 height 12
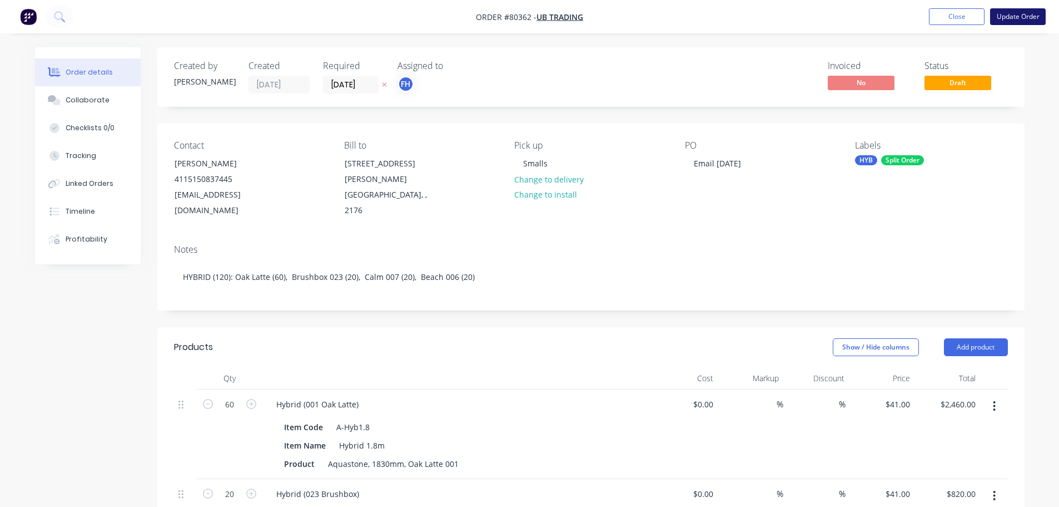
drag, startPoint x: 1011, startPoint y: 12, endPoint x: 1001, endPoint y: 19, distance: 13.1
click at [1011, 12] on button "Update Order" at bounding box center [1018, 16] width 56 height 17
